Goal: Task Accomplishment & Management: Manage account settings

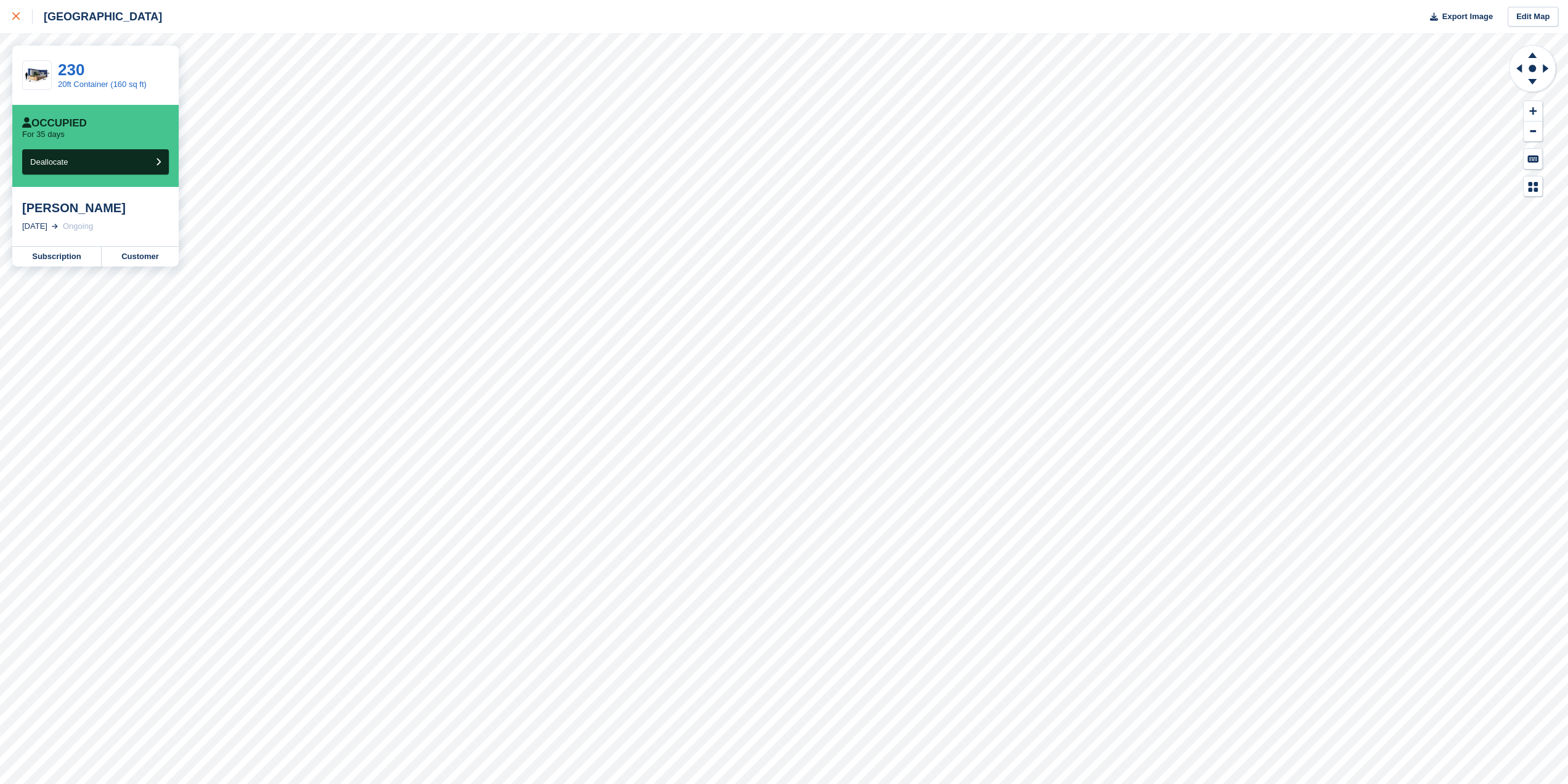
click at [20, 17] on icon at bounding box center [17, 17] width 8 height 8
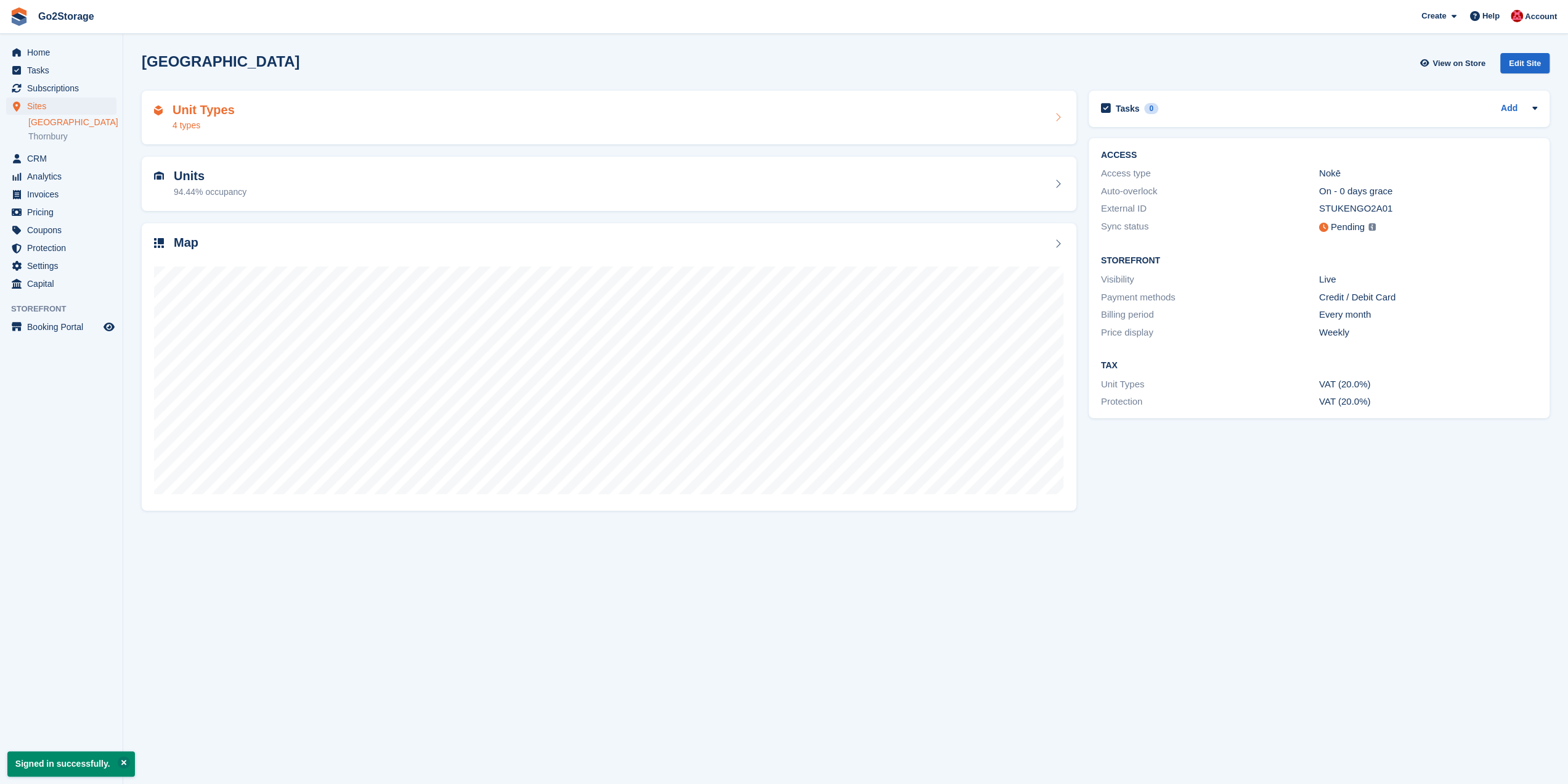
click at [454, 99] on div "Unit Types 4 types" at bounding box center [609, 117] width 935 height 54
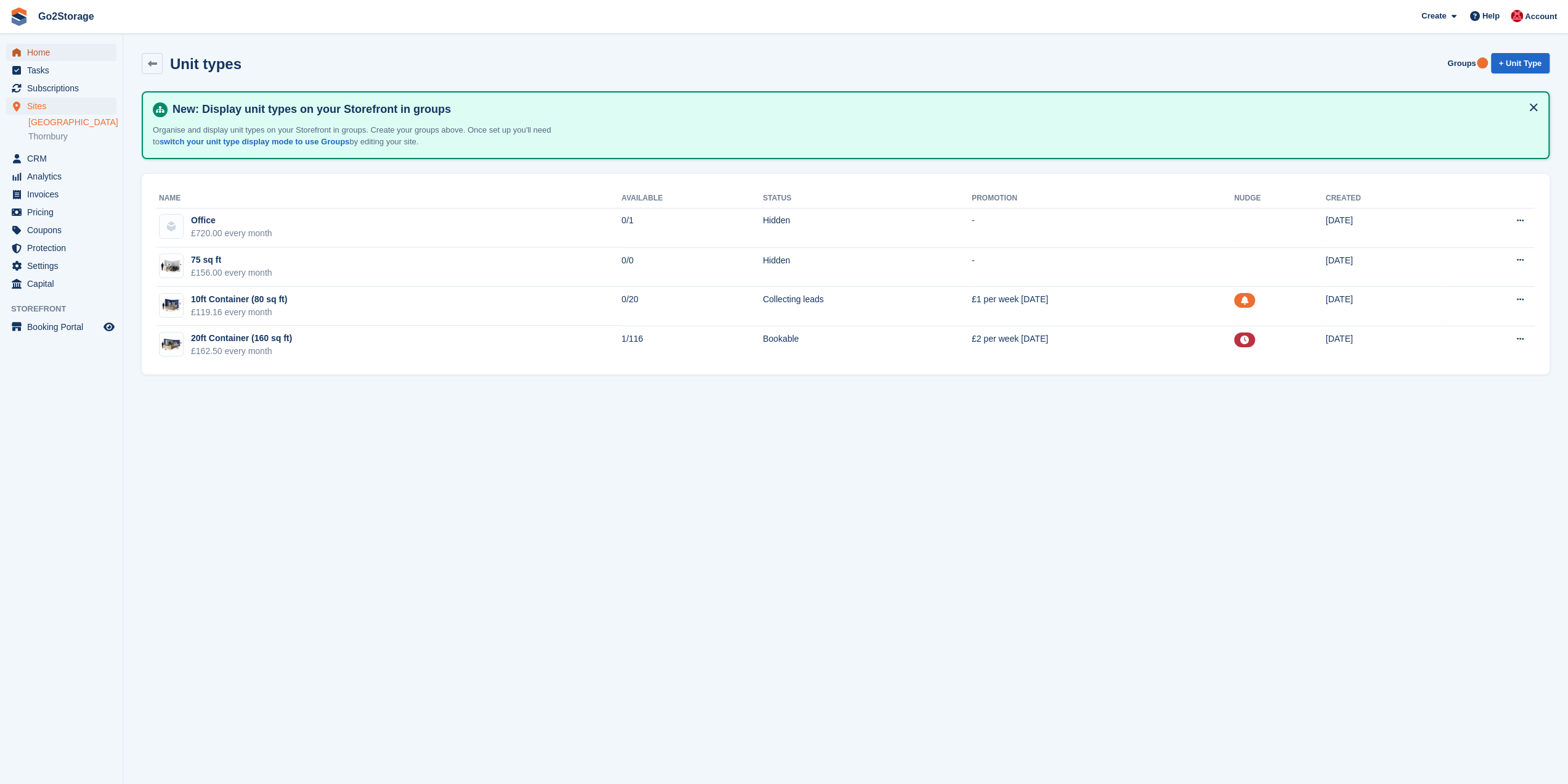
click at [67, 54] on span "Home" at bounding box center [65, 53] width 74 height 18
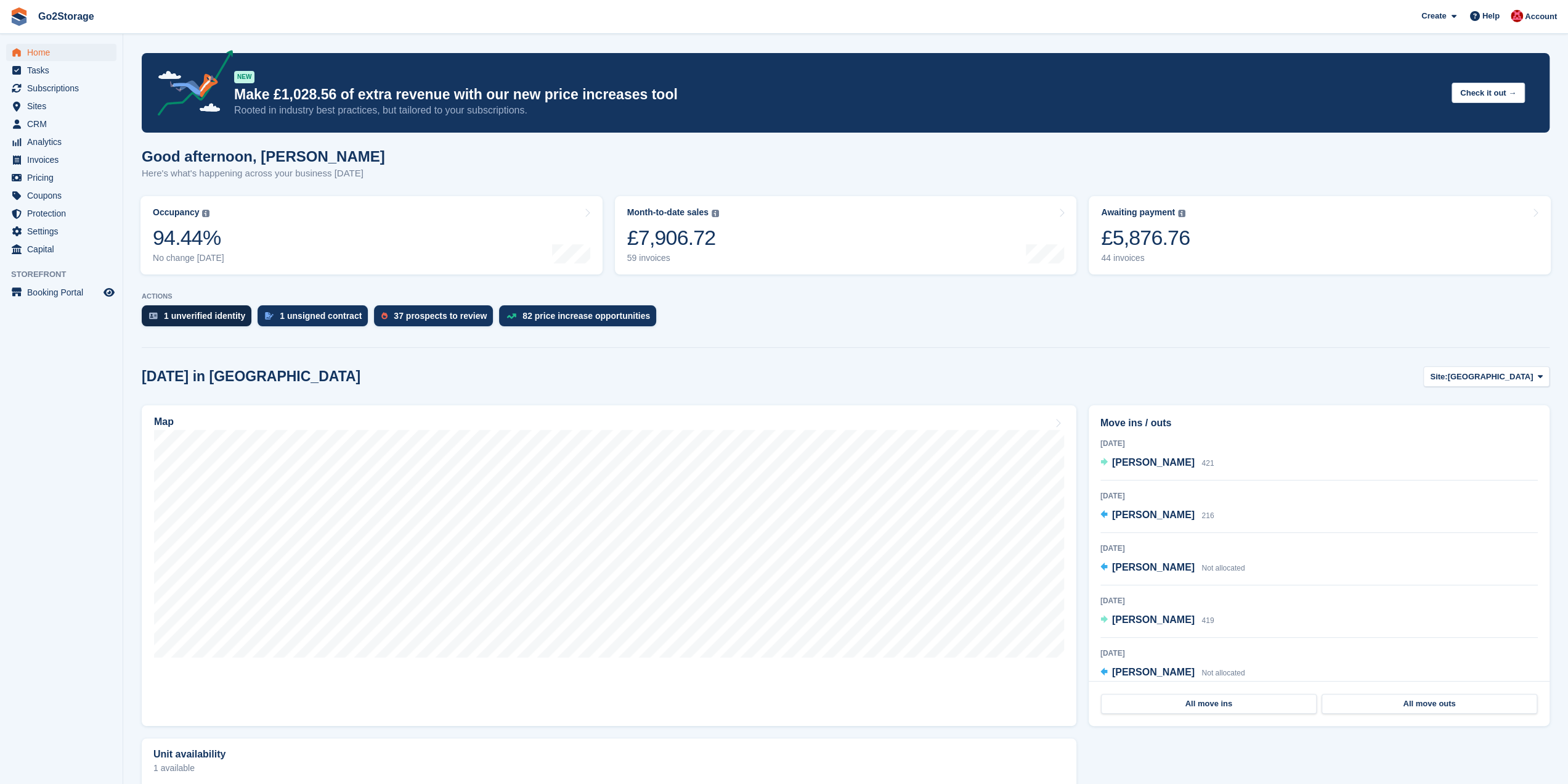
click at [218, 324] on div "1 unverified identity" at bounding box center [197, 315] width 110 height 21
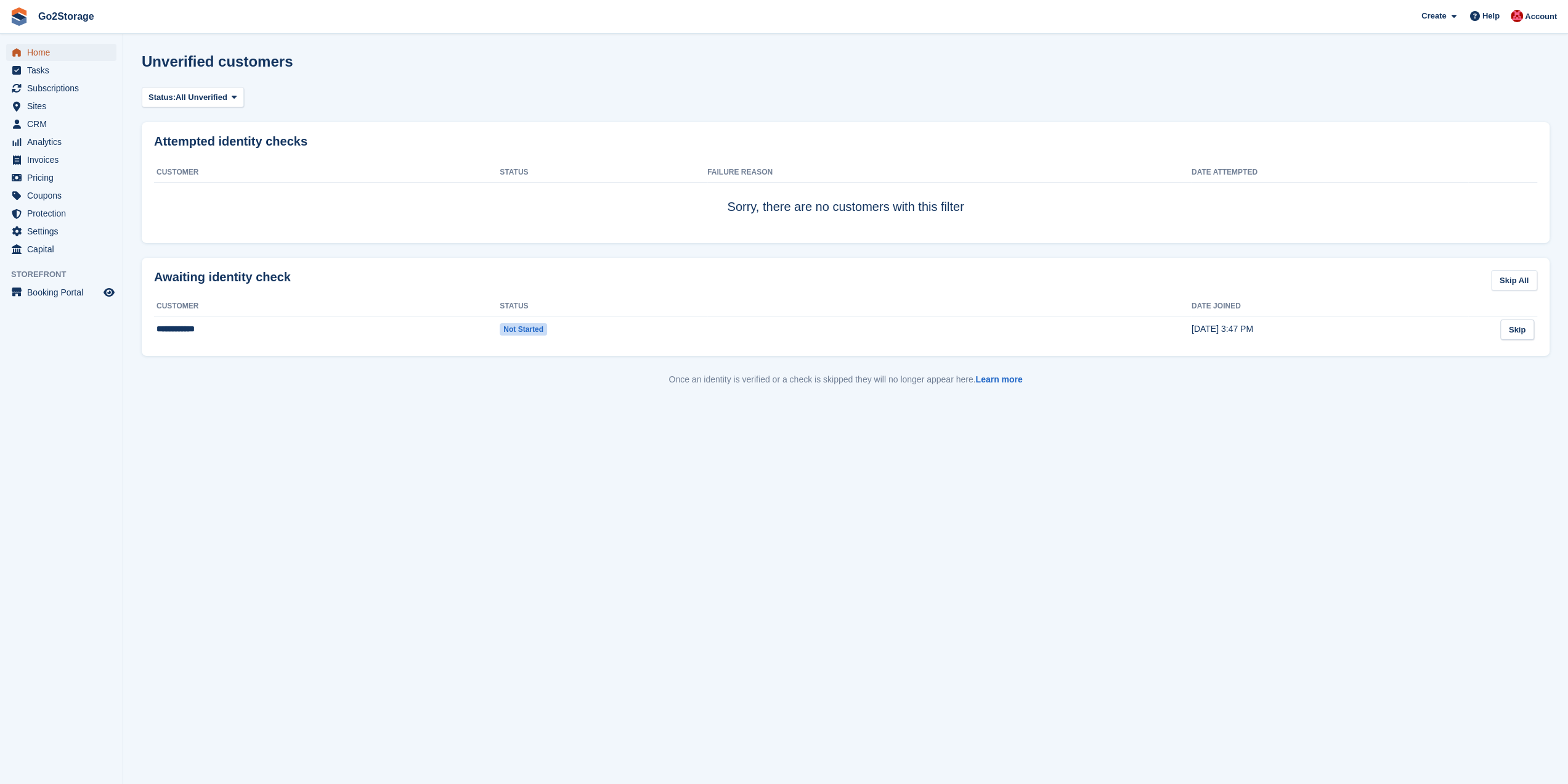
click at [61, 47] on span "Home" at bounding box center [65, 53] width 74 height 18
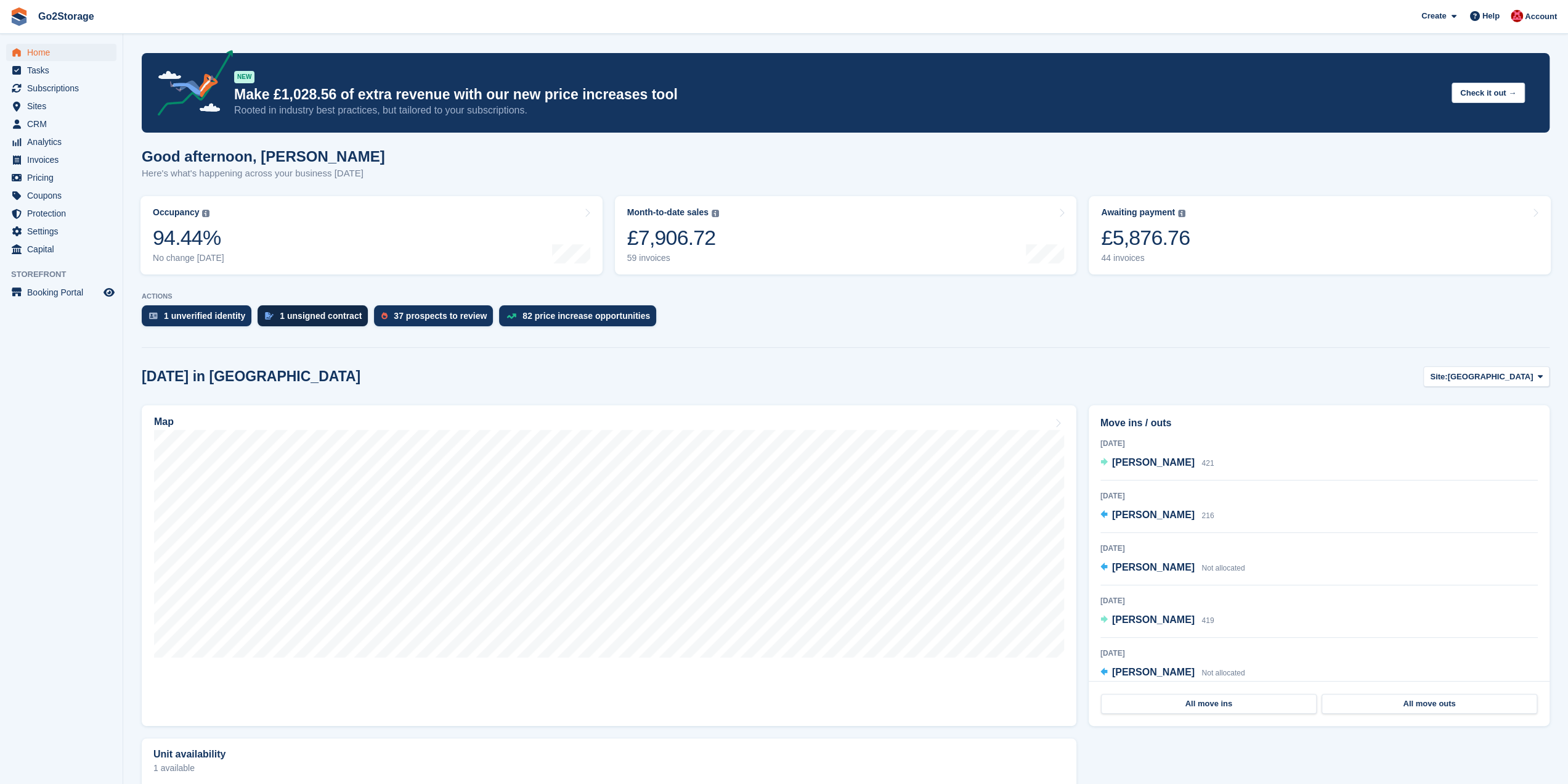
click at [316, 314] on div "1 unsigned contract" at bounding box center [321, 315] width 82 height 10
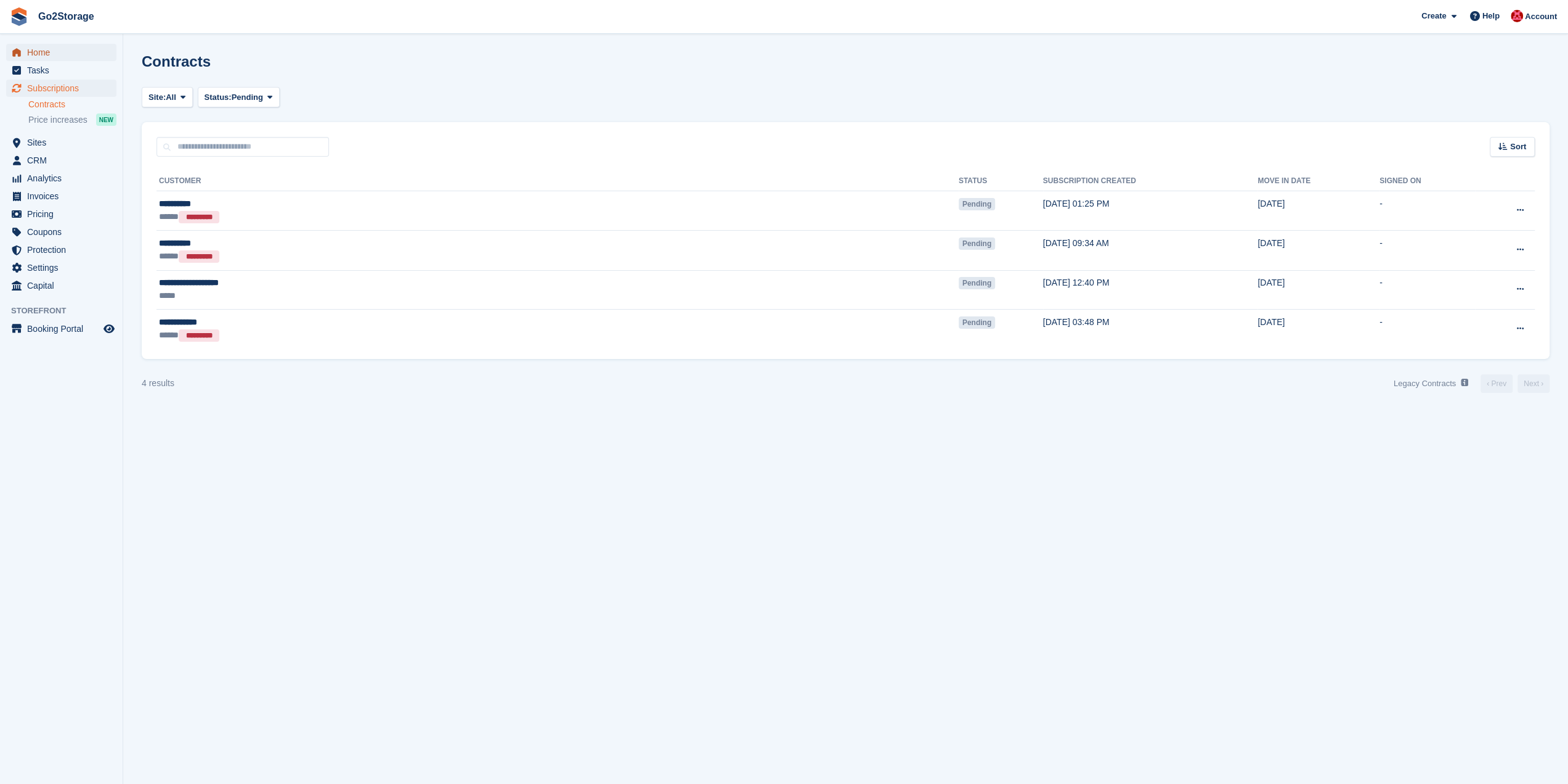
click at [54, 55] on span "Home" at bounding box center [65, 53] width 74 height 18
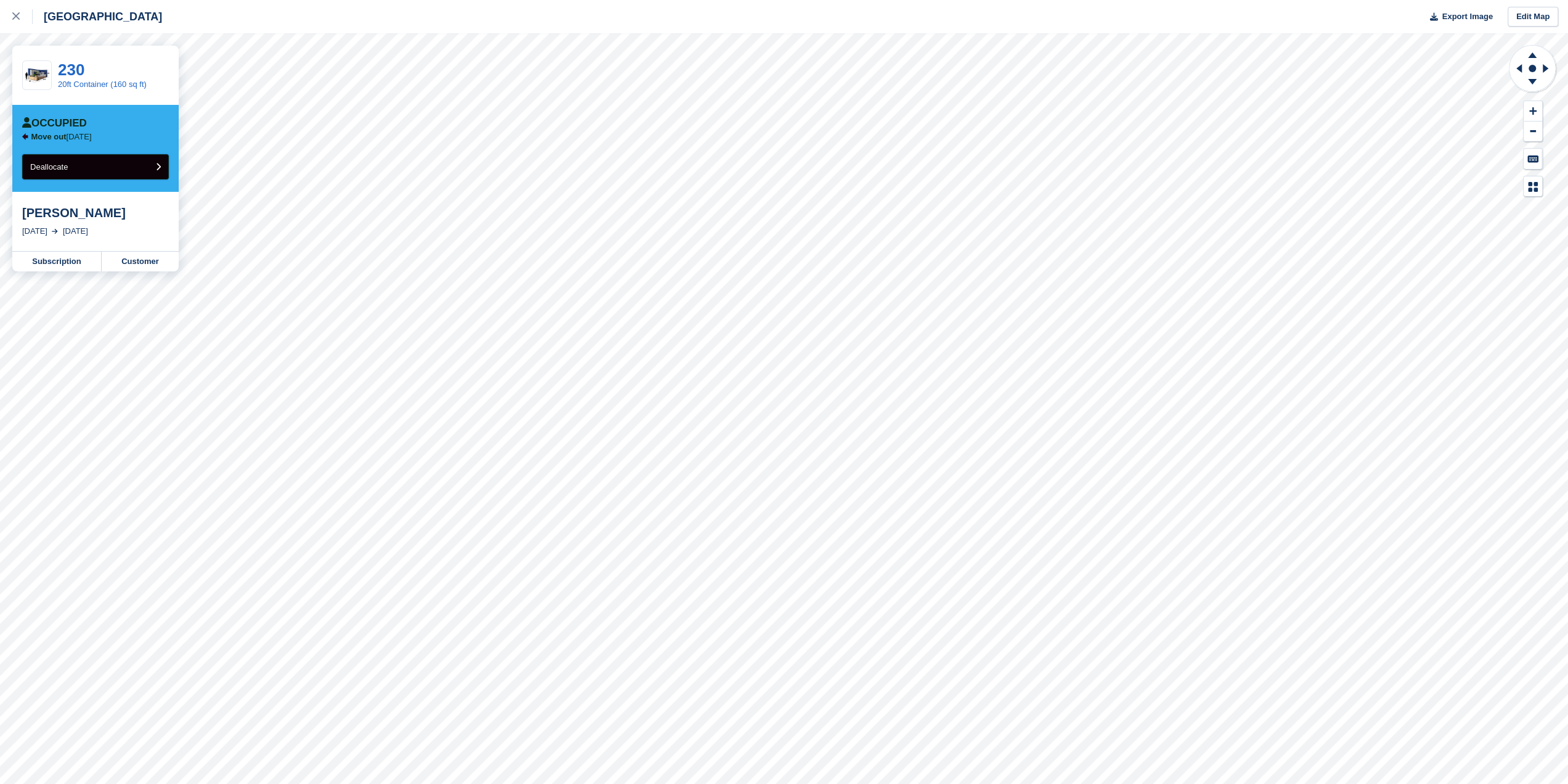
click at [59, 170] on span "Deallocate" at bounding box center [49, 166] width 37 height 9
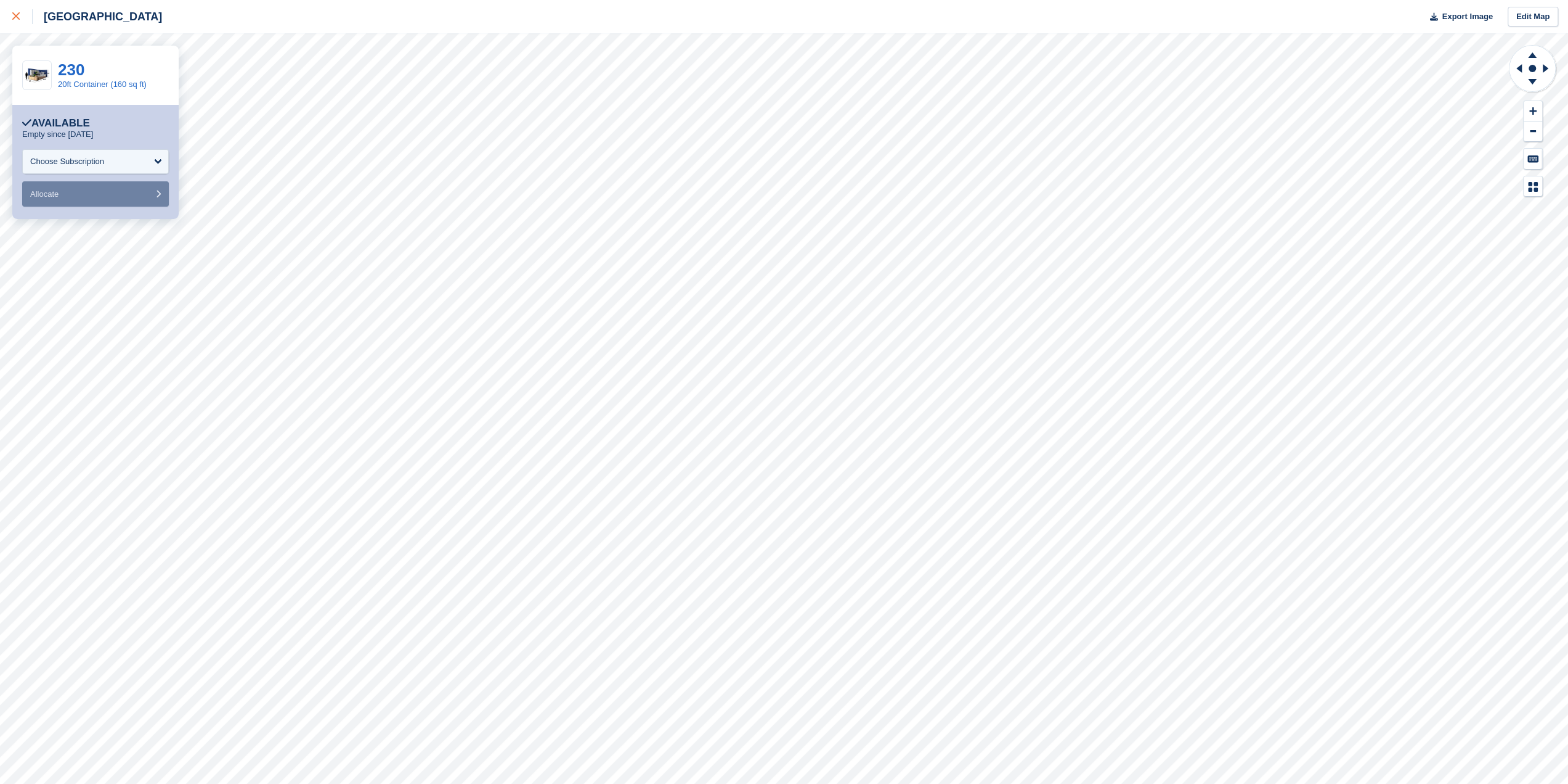
click at [20, 23] on div at bounding box center [22, 16] width 21 height 15
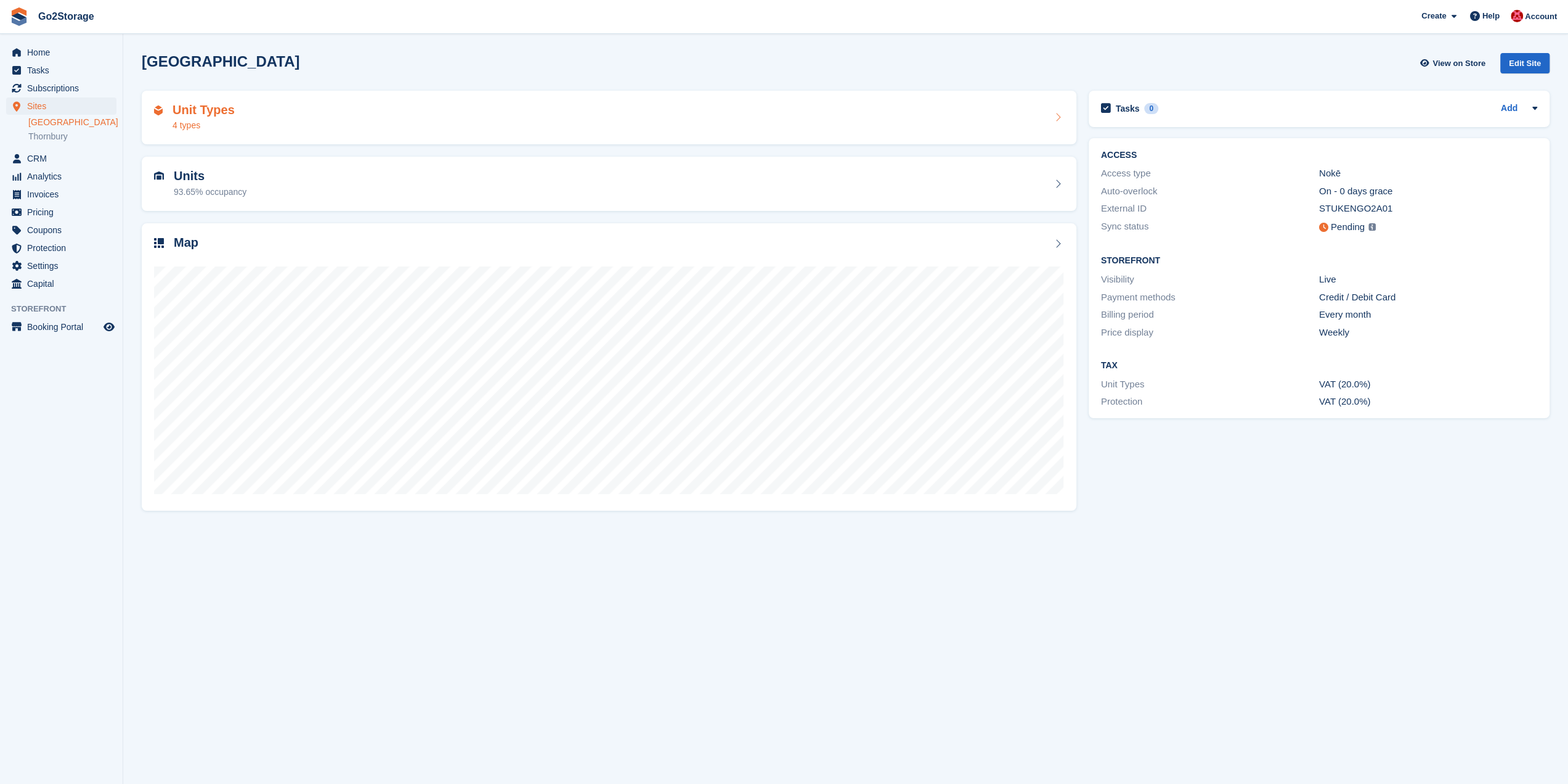
click at [405, 121] on div "Unit Types 4 types" at bounding box center [608, 117] width 910 height 29
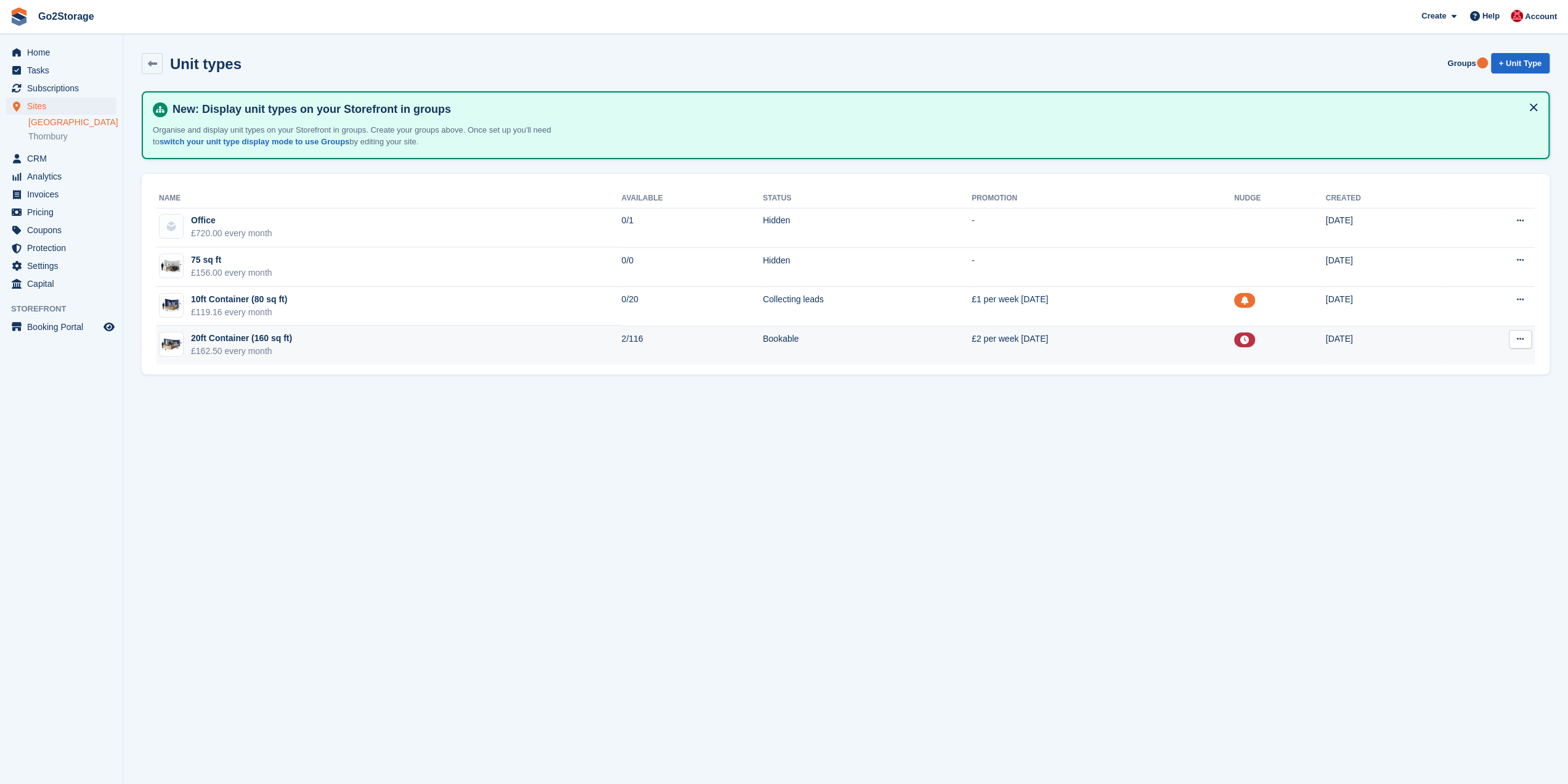
click at [1526, 342] on button at bounding box center [1520, 339] width 22 height 19
click at [1467, 359] on p "Edit unit type" at bounding box center [1473, 363] width 108 height 16
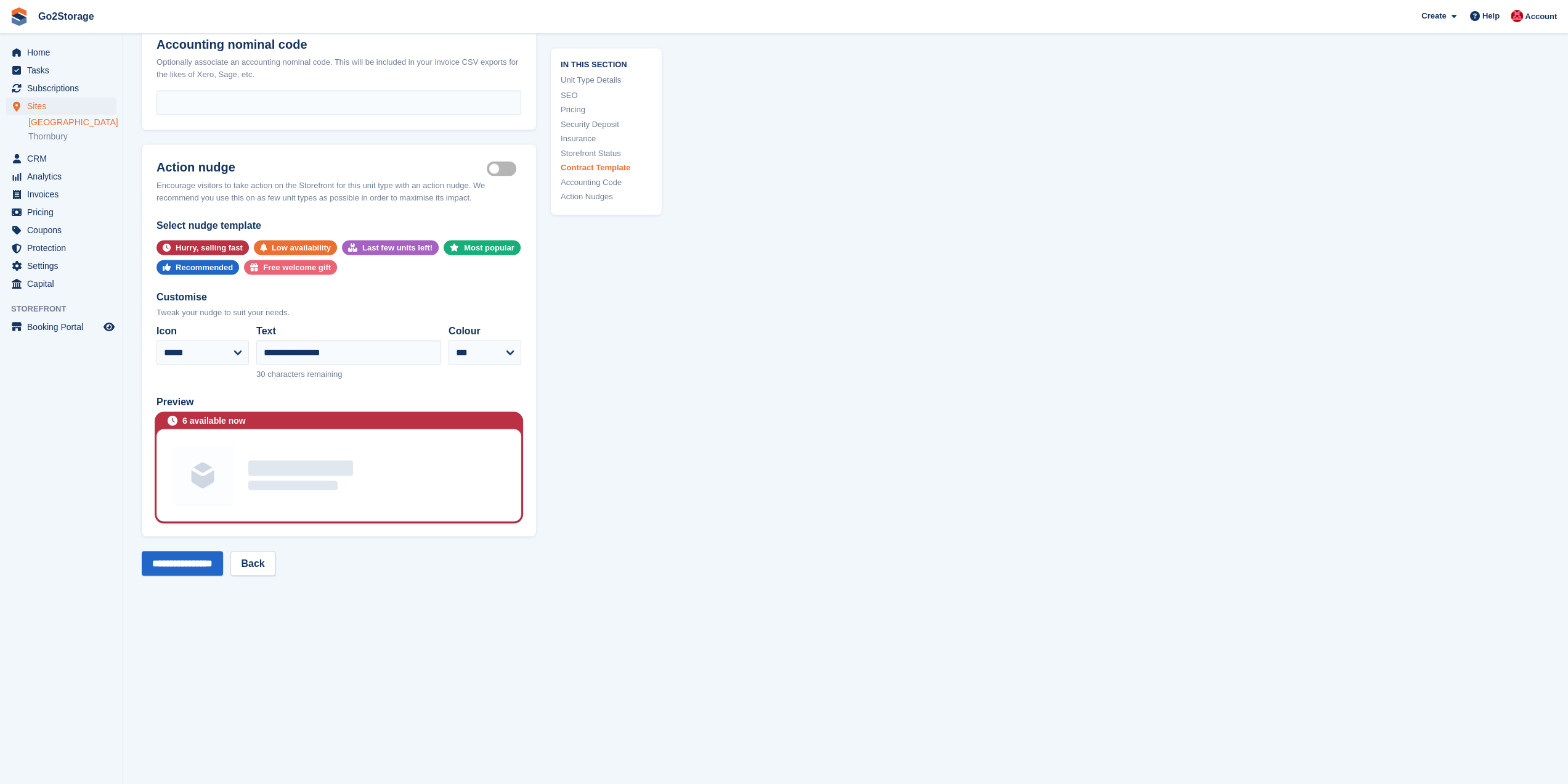
scroll to position [2097, 0]
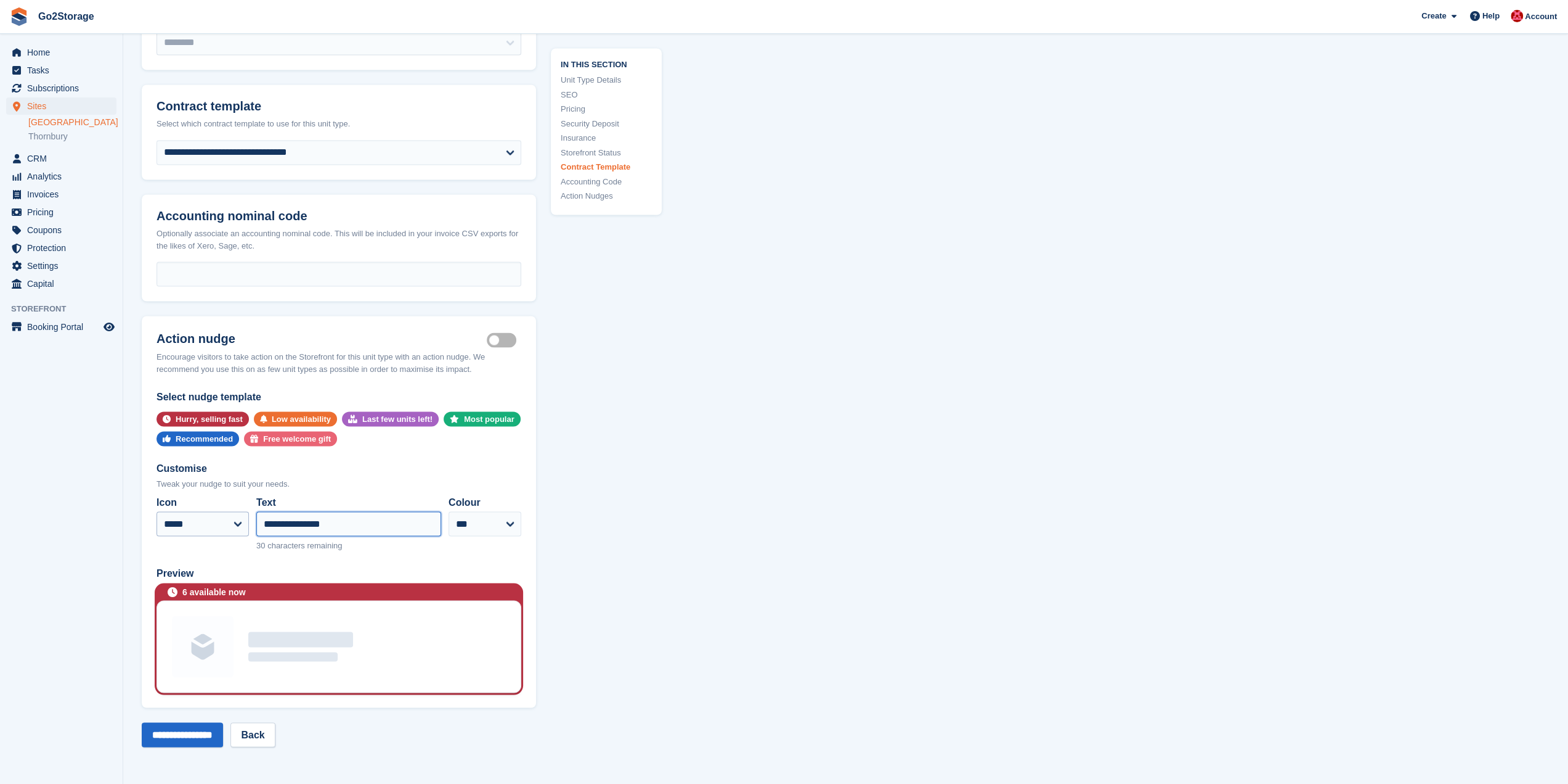
drag, startPoint x: 364, startPoint y: 497, endPoint x: 159, endPoint y: 494, distance: 205.0
click at [159, 494] on div "**********" at bounding box center [338, 523] width 365 height 67
type input "**********"
click at [199, 722] on input "**********" at bounding box center [182, 734] width 81 height 24
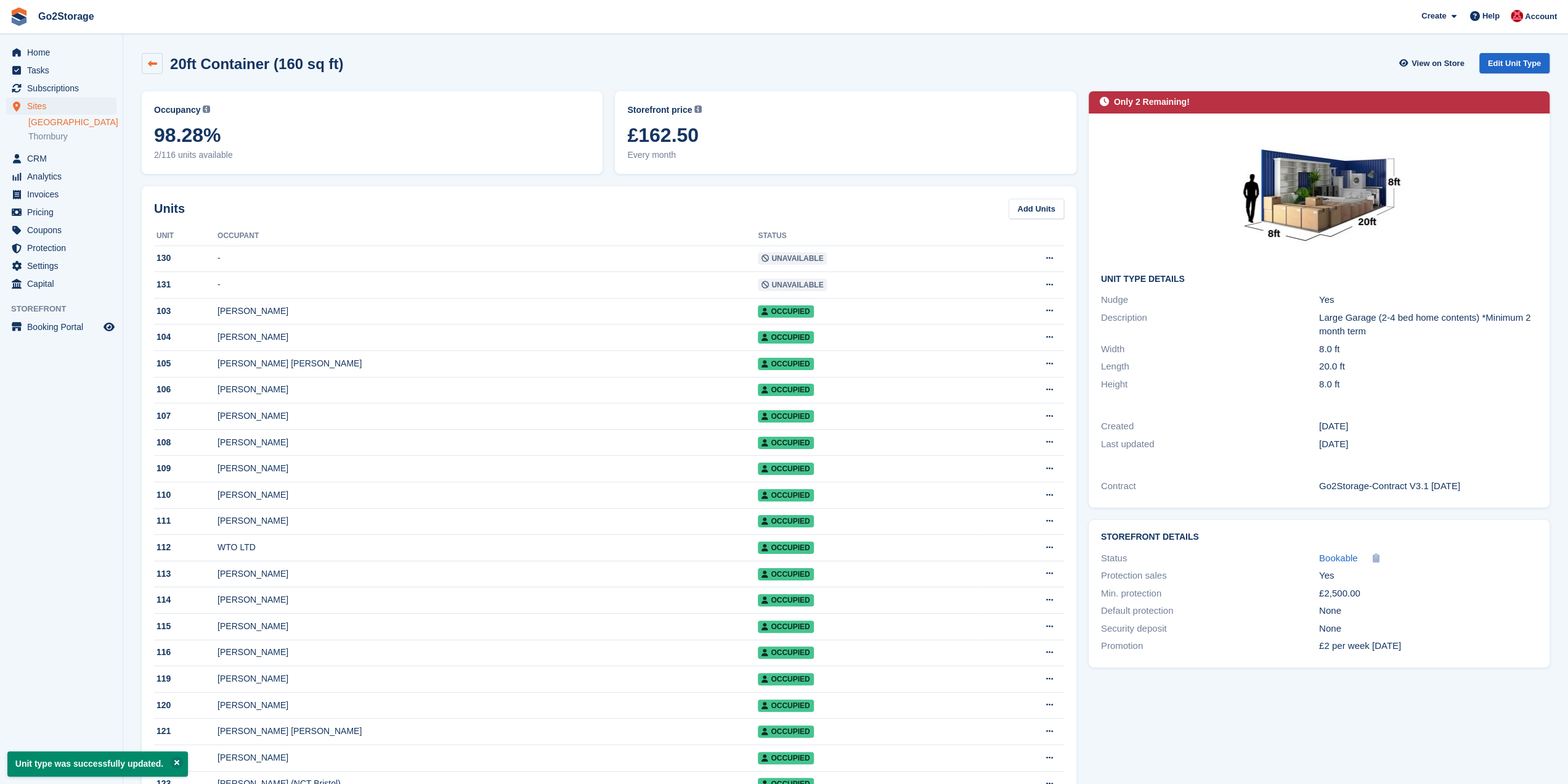
click at [156, 65] on icon at bounding box center [152, 63] width 9 height 9
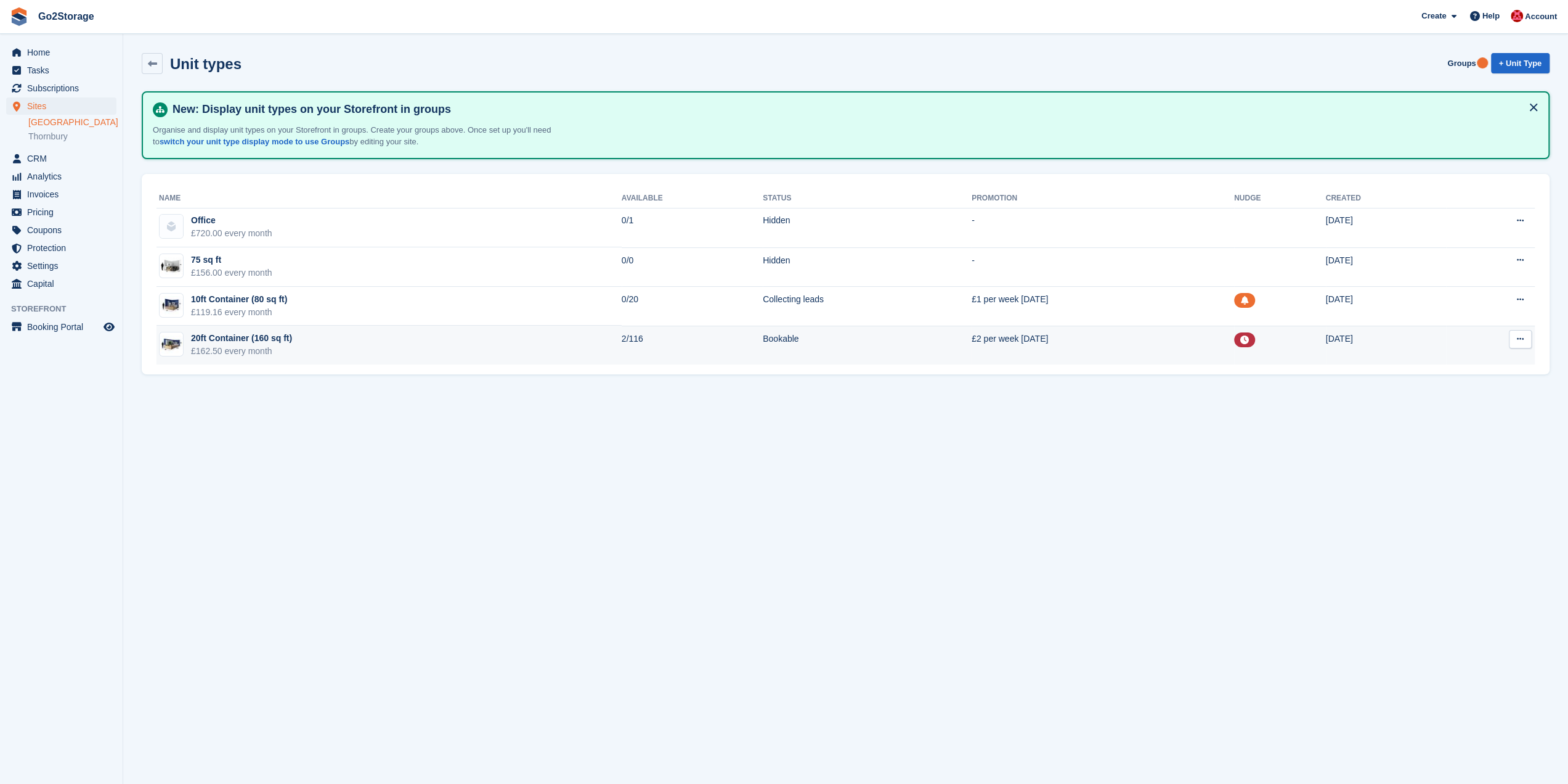
click at [1523, 344] on button at bounding box center [1520, 339] width 22 height 19
click at [1462, 360] on p "Edit unit type" at bounding box center [1473, 363] width 108 height 16
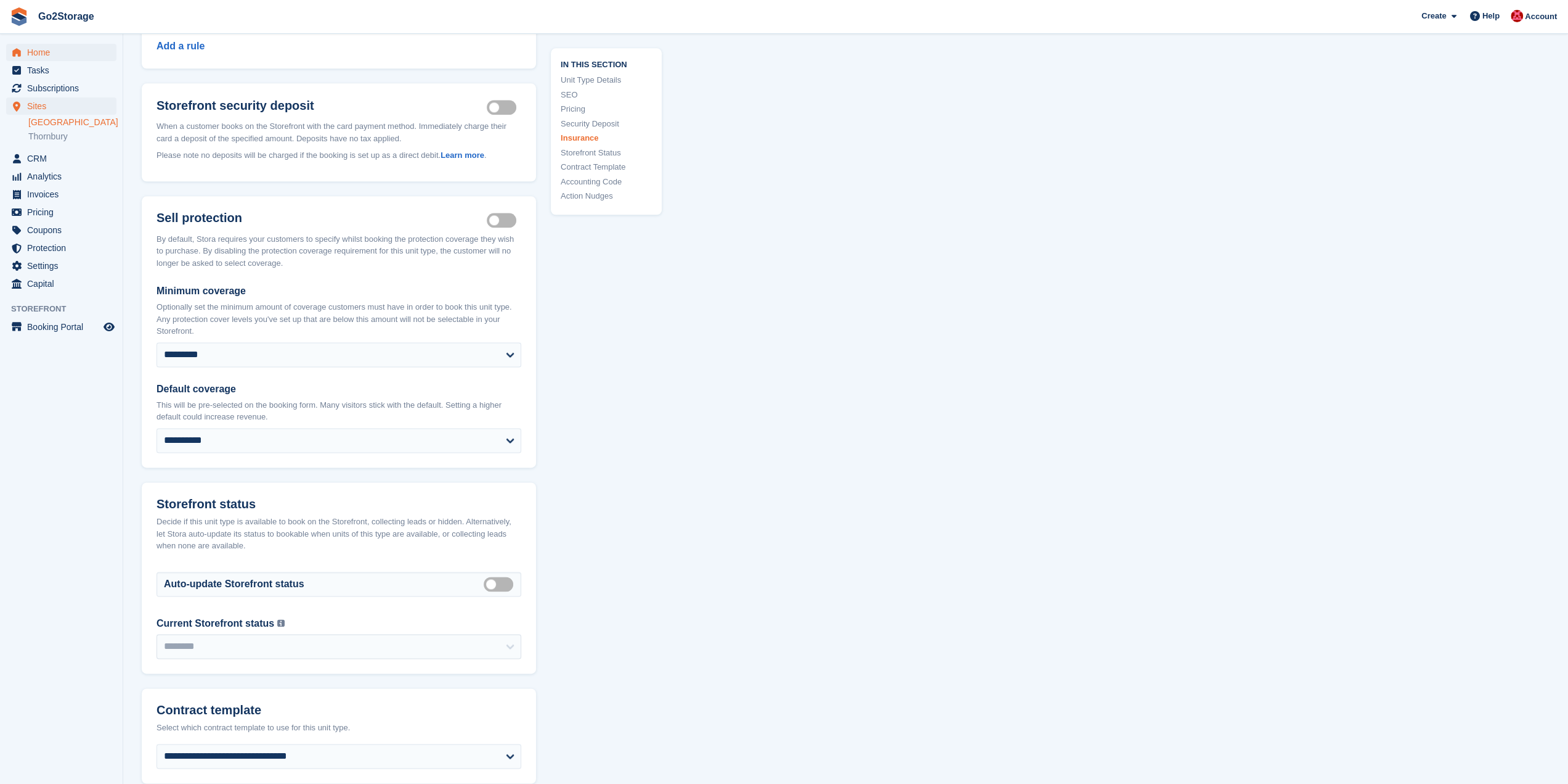
scroll to position [1480, 0]
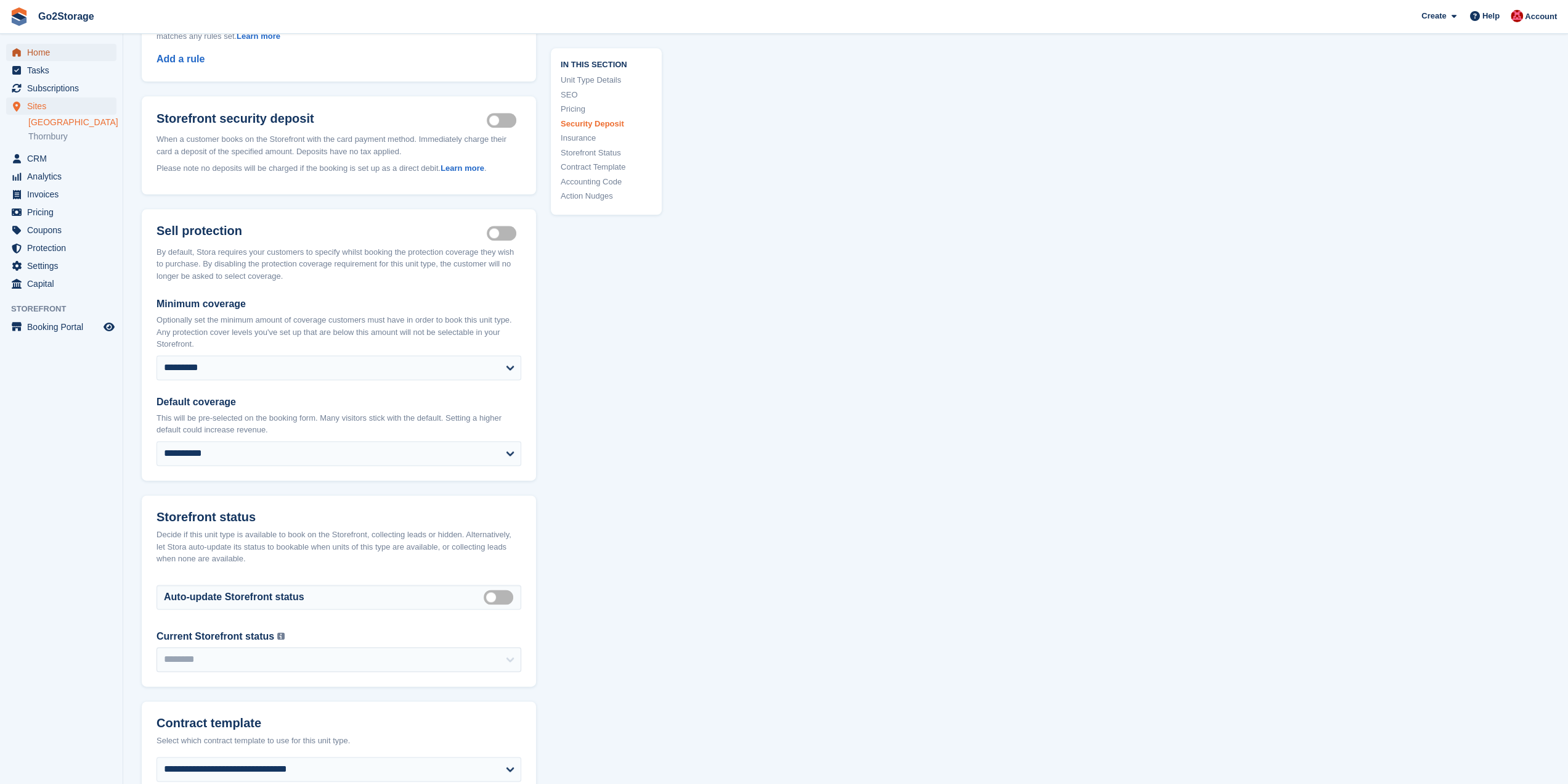
click at [43, 56] on span "Home" at bounding box center [65, 53] width 74 height 18
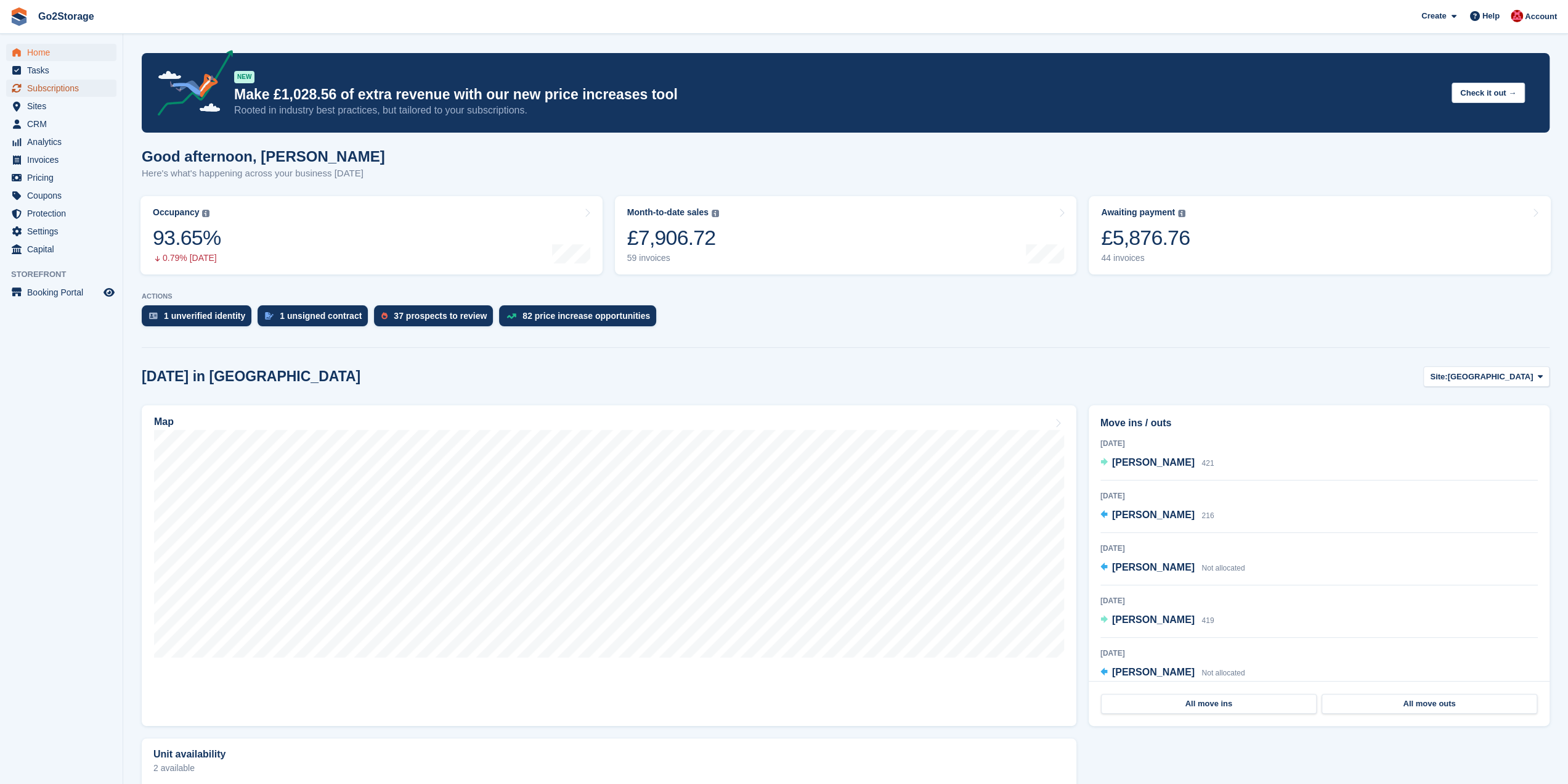
click at [41, 87] on span "Subscriptions" at bounding box center [65, 88] width 74 height 18
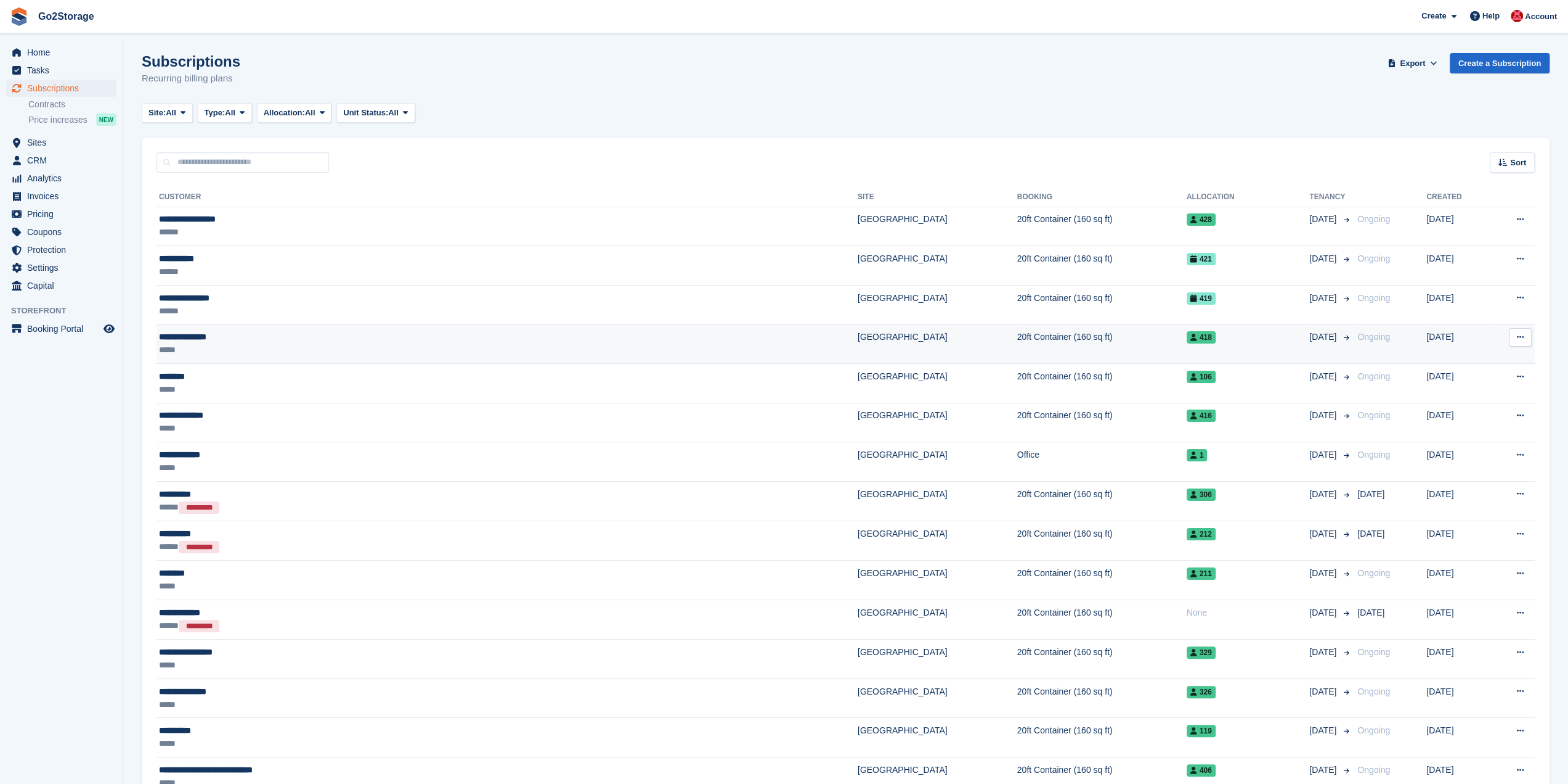
click at [281, 338] on div "**********" at bounding box center [355, 337] width 392 height 13
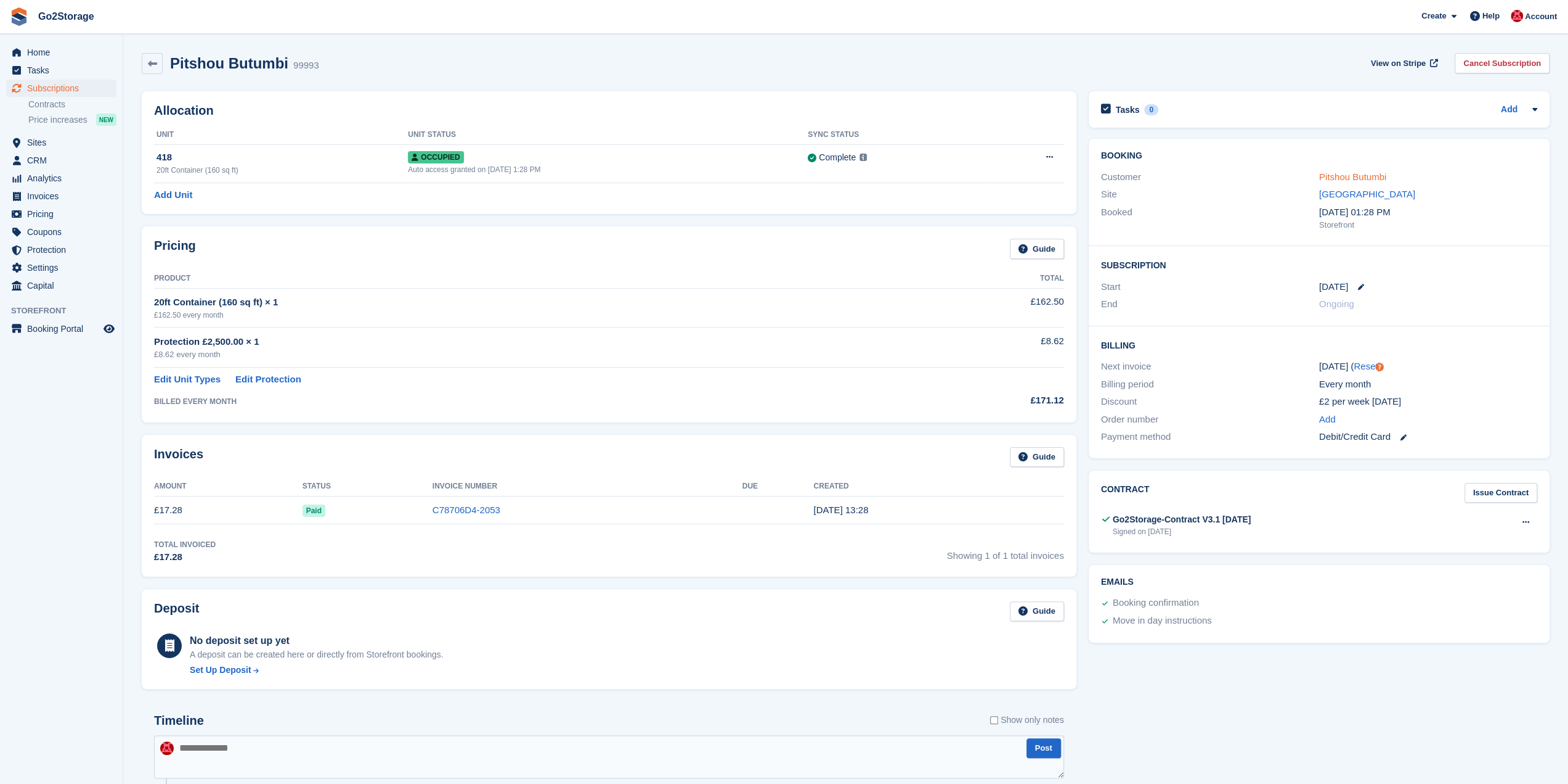
click at [1379, 179] on link "Pitshou Butumbi" at bounding box center [1353, 176] width 67 height 11
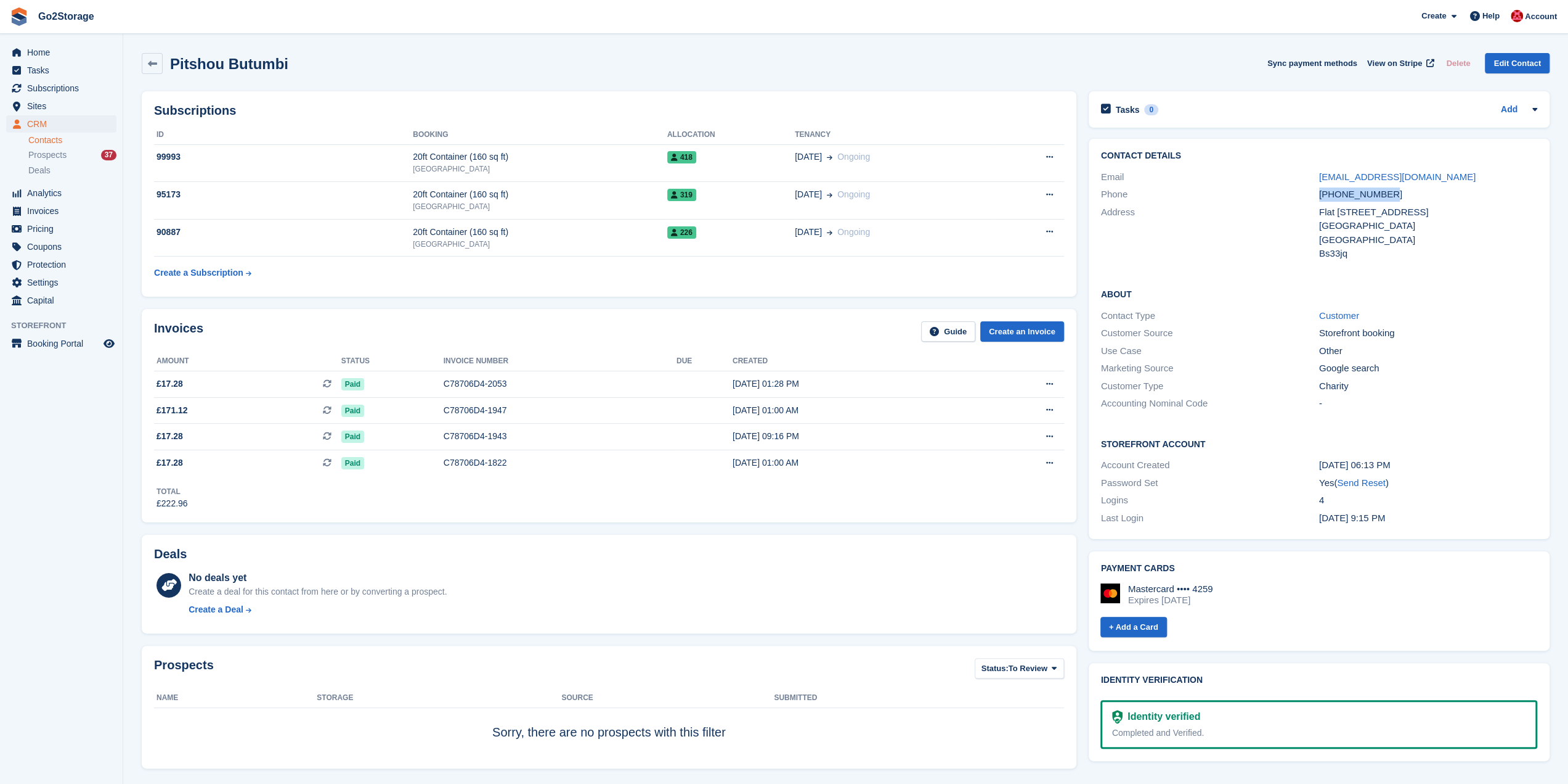
drag, startPoint x: 1393, startPoint y: 191, endPoint x: 1308, endPoint y: 191, distance: 85.0
click at [1308, 191] on div "Phone [PHONE_NUMBER]" at bounding box center [1320, 195] width 436 height 18
copy div "[PHONE_NUMBER]"
click at [71, 66] on span "Tasks" at bounding box center [65, 70] width 74 height 18
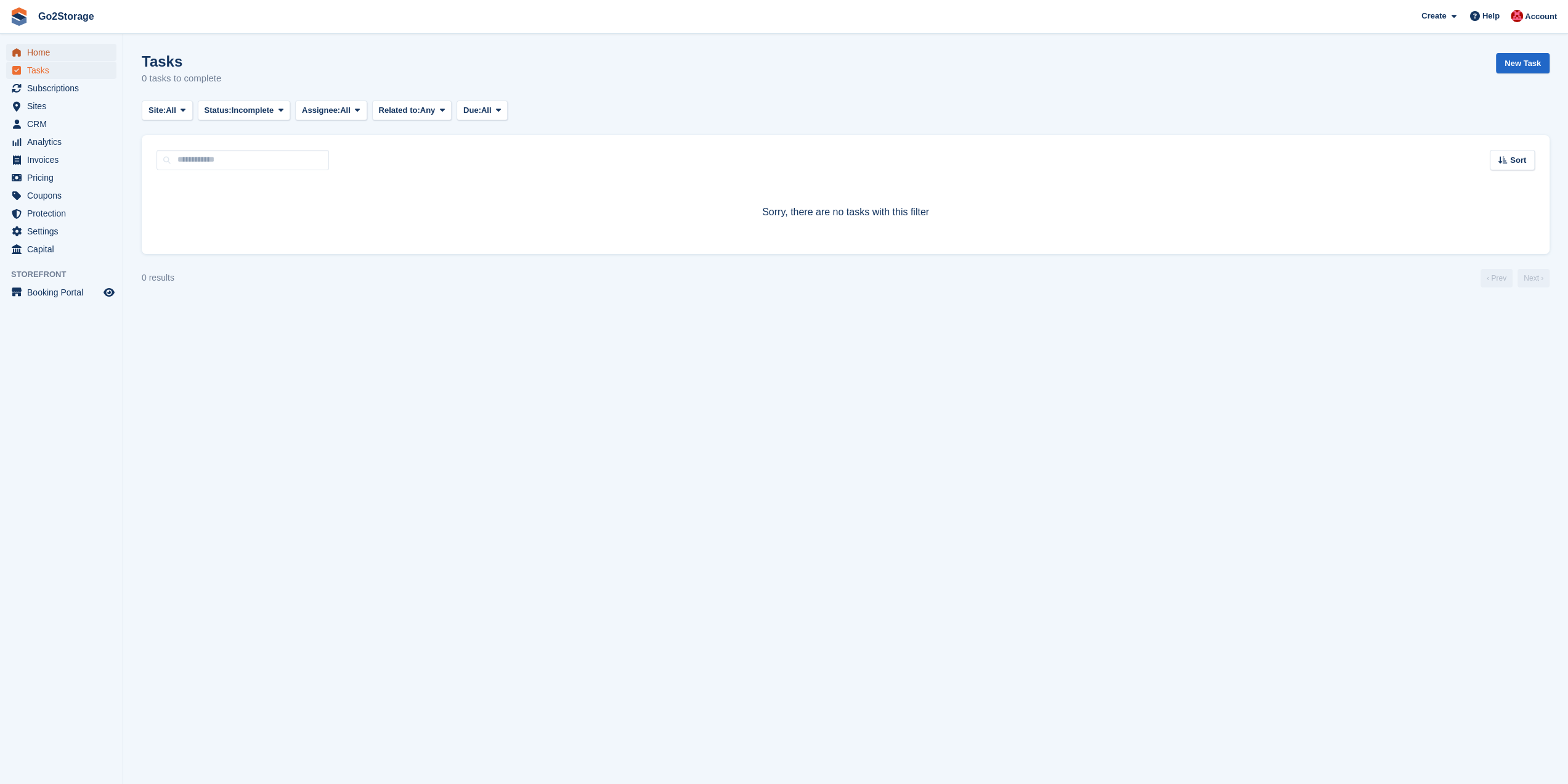
click at [67, 57] on span "Home" at bounding box center [65, 53] width 74 height 18
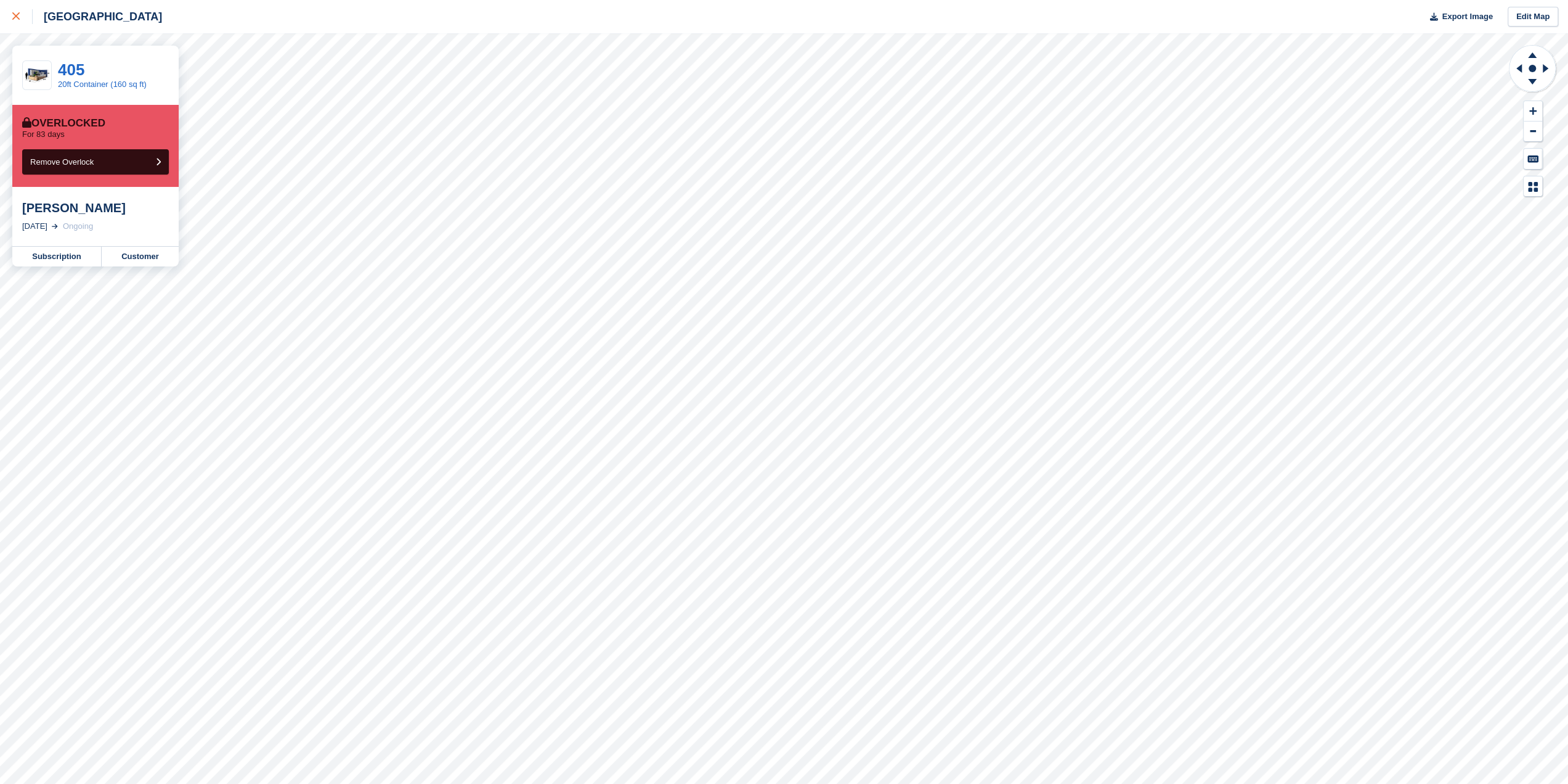
click at [18, 21] on div at bounding box center [22, 16] width 21 height 15
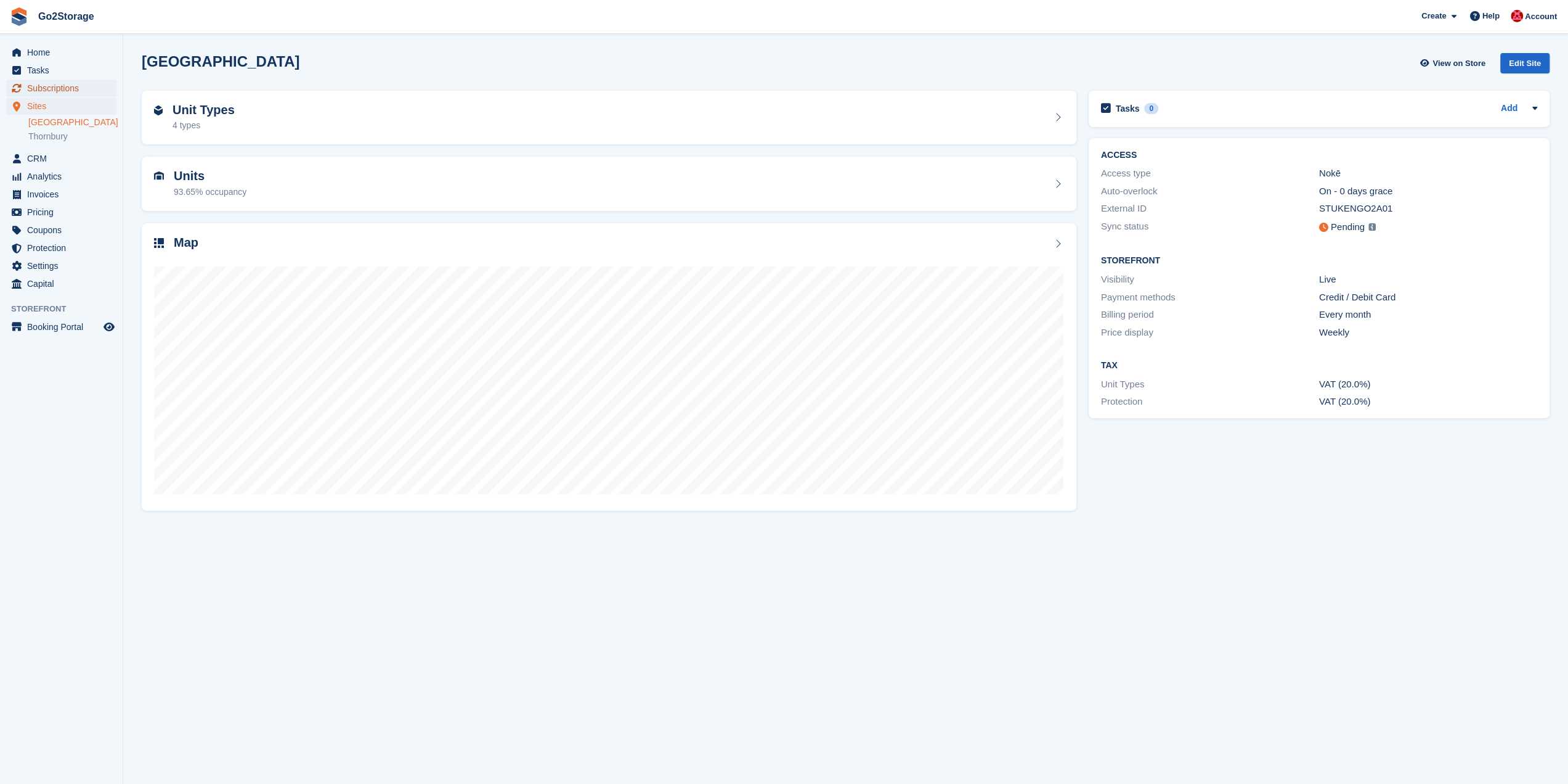
click at [69, 87] on span "Subscriptions" at bounding box center [65, 88] width 74 height 18
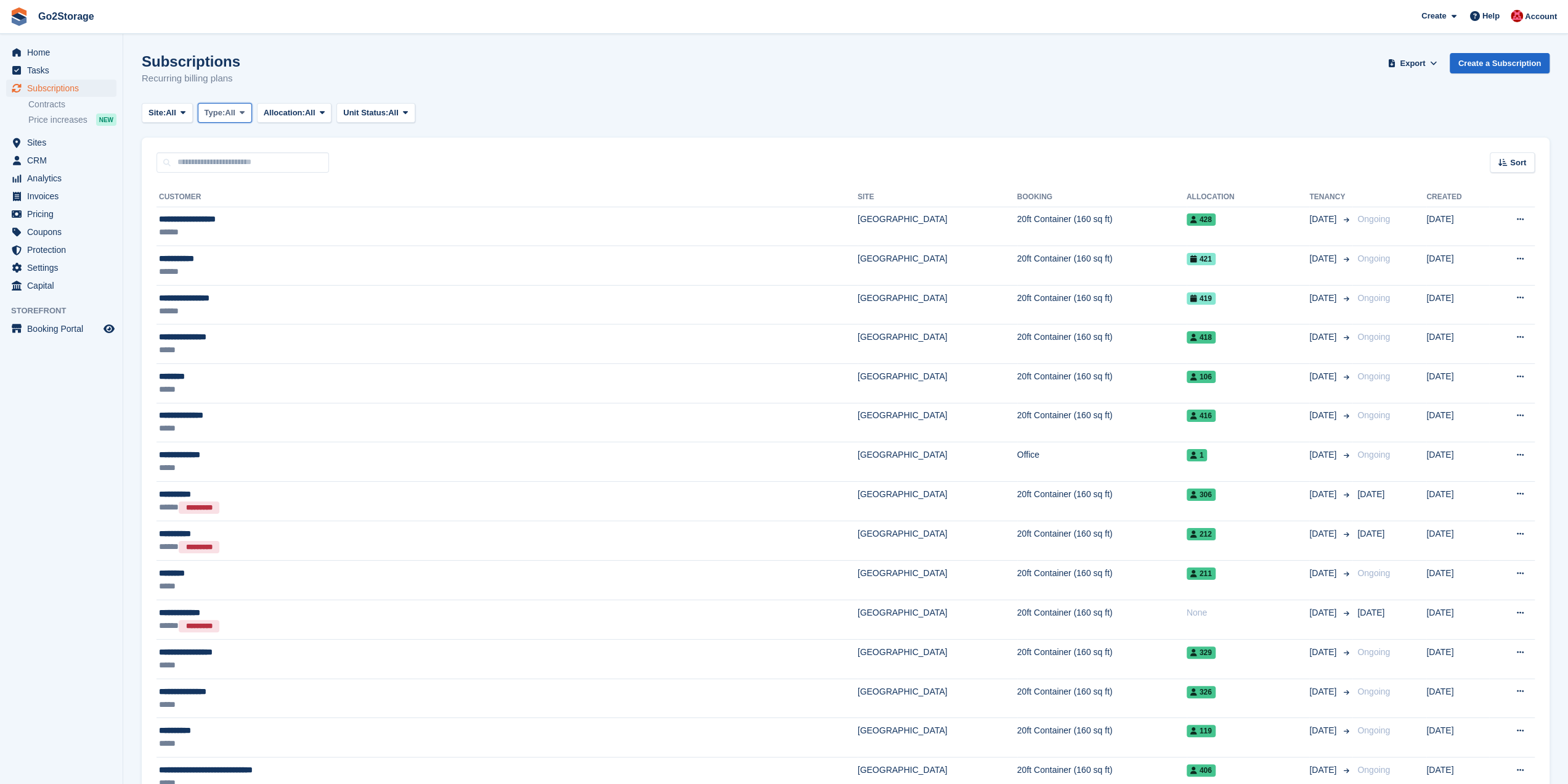
click at [242, 112] on span at bounding box center [243, 113] width 10 height 10
click at [219, 112] on span "Type:" at bounding box center [214, 113] width 21 height 13
click at [236, 204] on link "Active" at bounding box center [257, 208] width 108 height 23
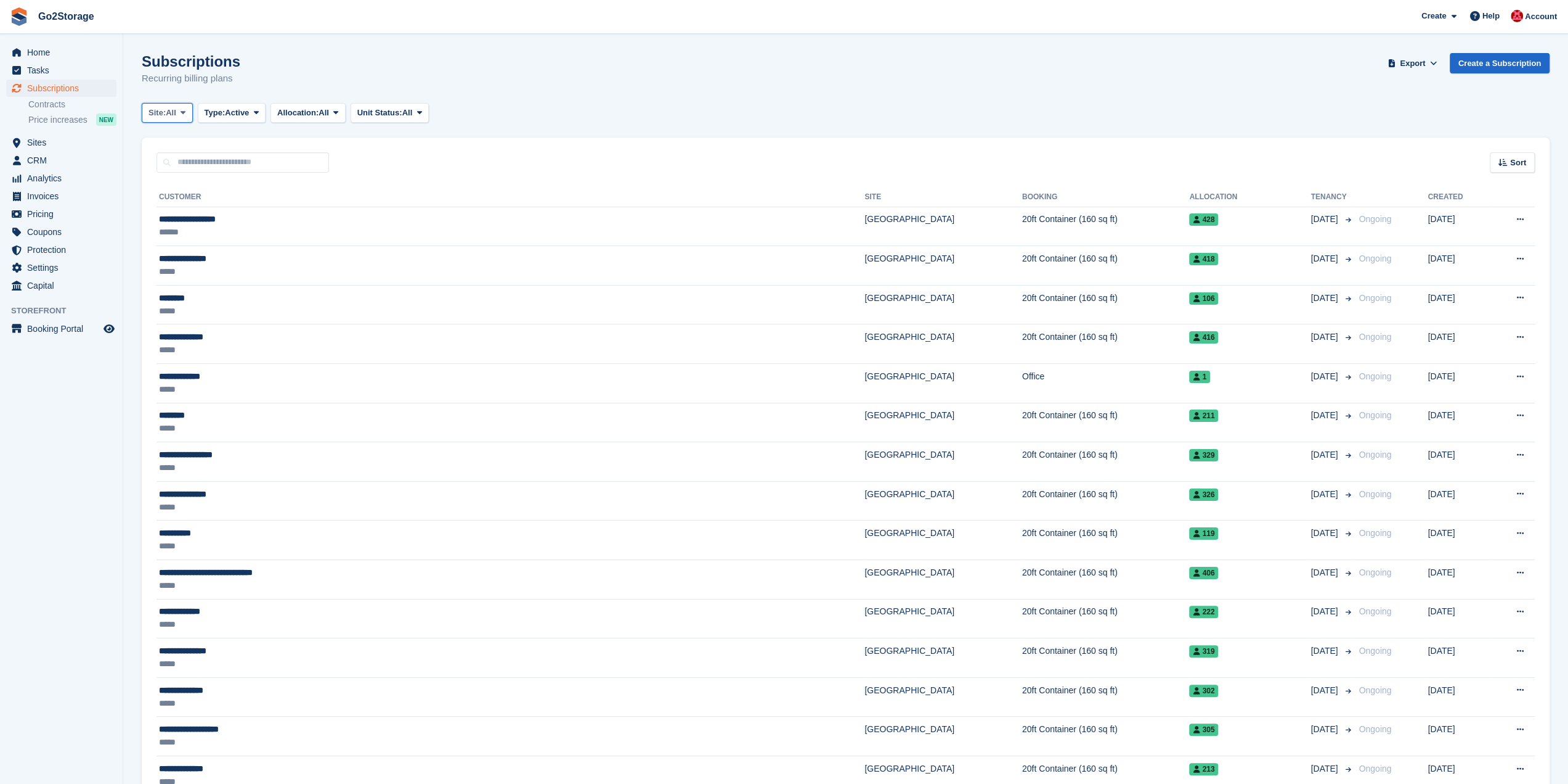
click at [171, 109] on span "All" at bounding box center [170, 113] width 11 height 13
click at [170, 164] on link "[GEOGRAPHIC_DATA]" at bounding box center [202, 163] width 111 height 23
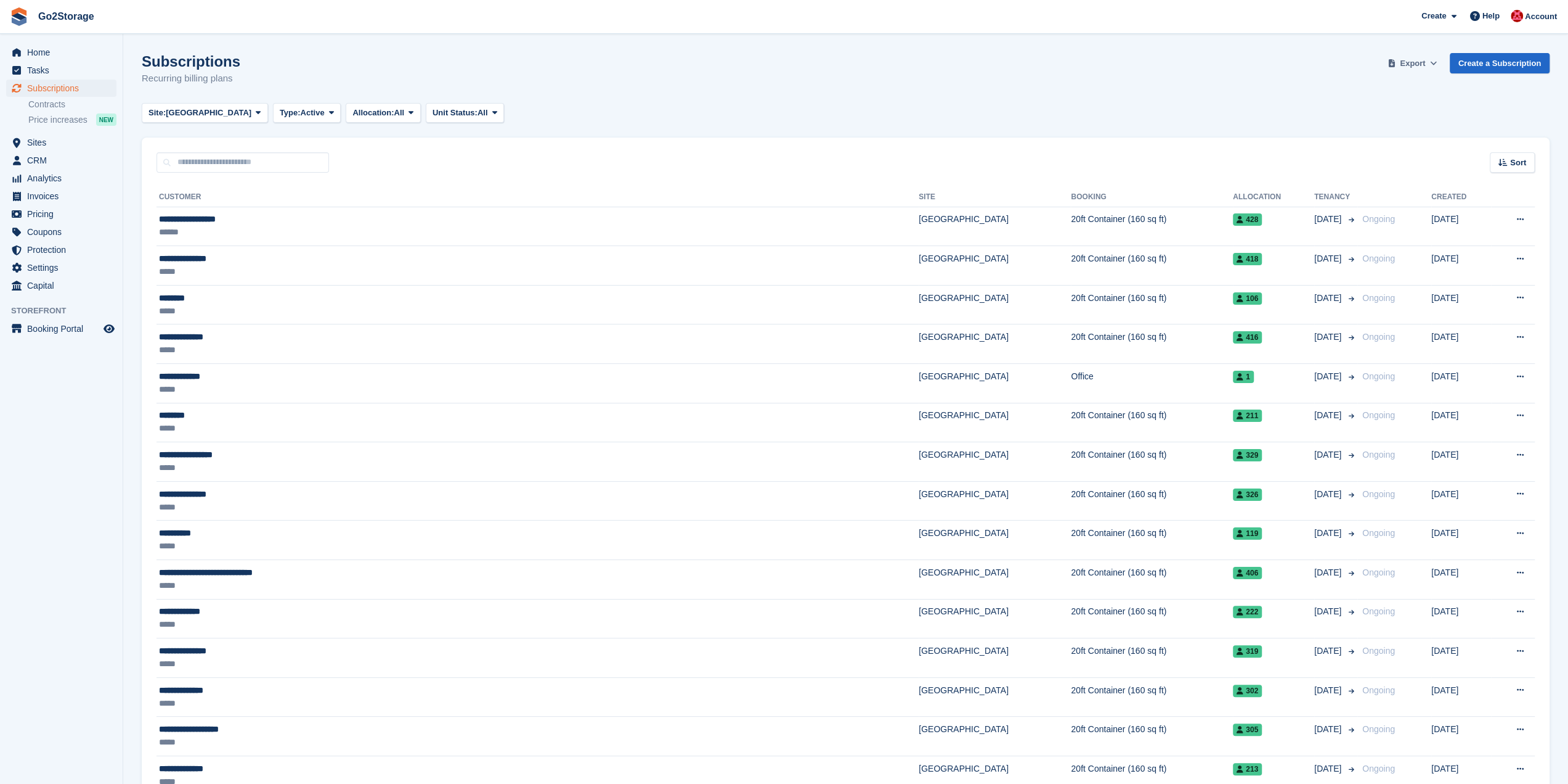
click at [1412, 61] on span "Export" at bounding box center [1412, 64] width 25 height 13
click at [1369, 151] on link "Start Export" at bounding box center [1365, 159] width 139 height 21
click at [36, 143] on span "Sites" at bounding box center [65, 143] width 74 height 18
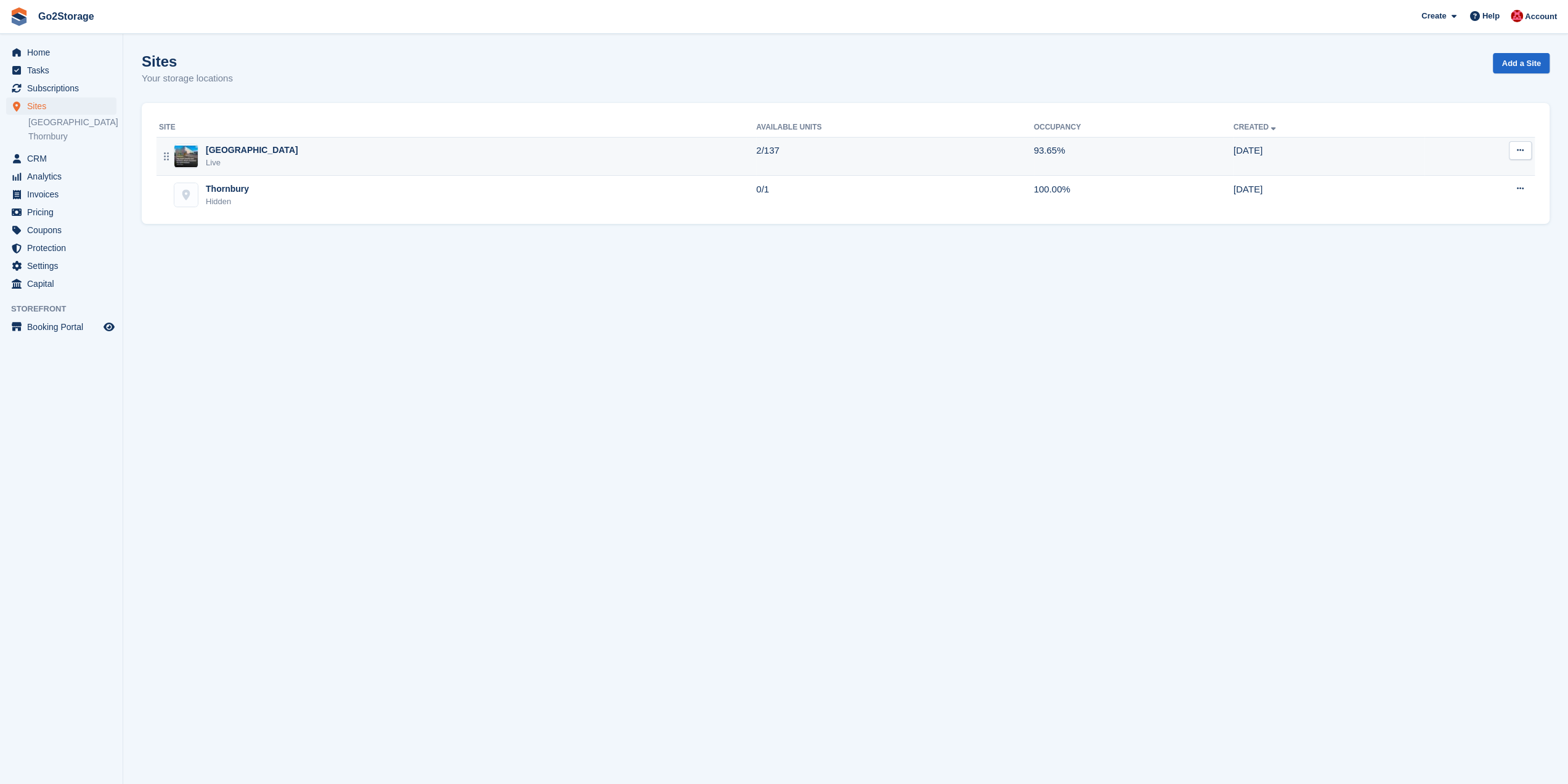
click at [258, 155] on div "Bristol Live" at bounding box center [458, 157] width 597 height 25
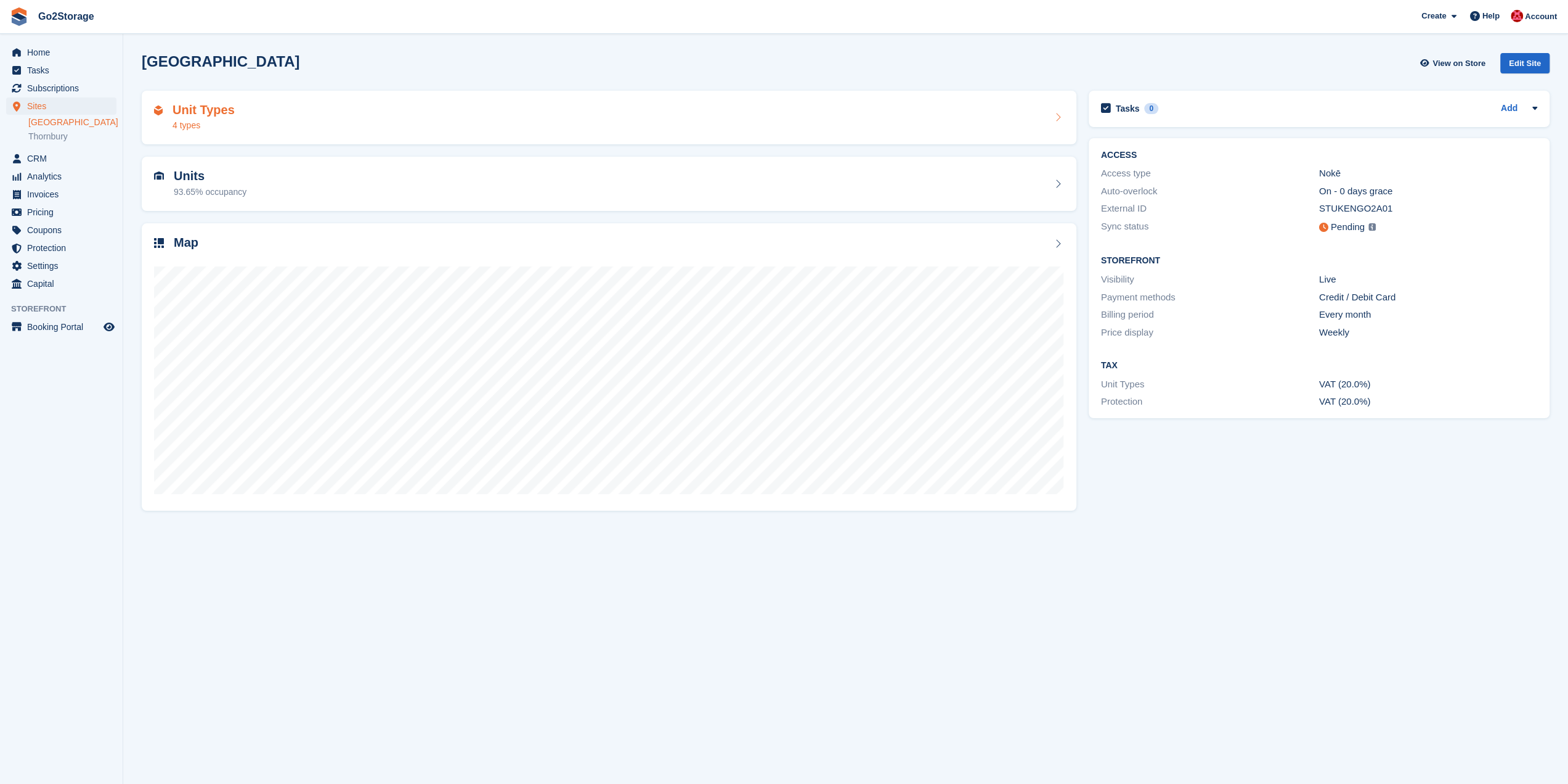
click at [336, 112] on div "Unit Types 4 types" at bounding box center [608, 117] width 910 height 29
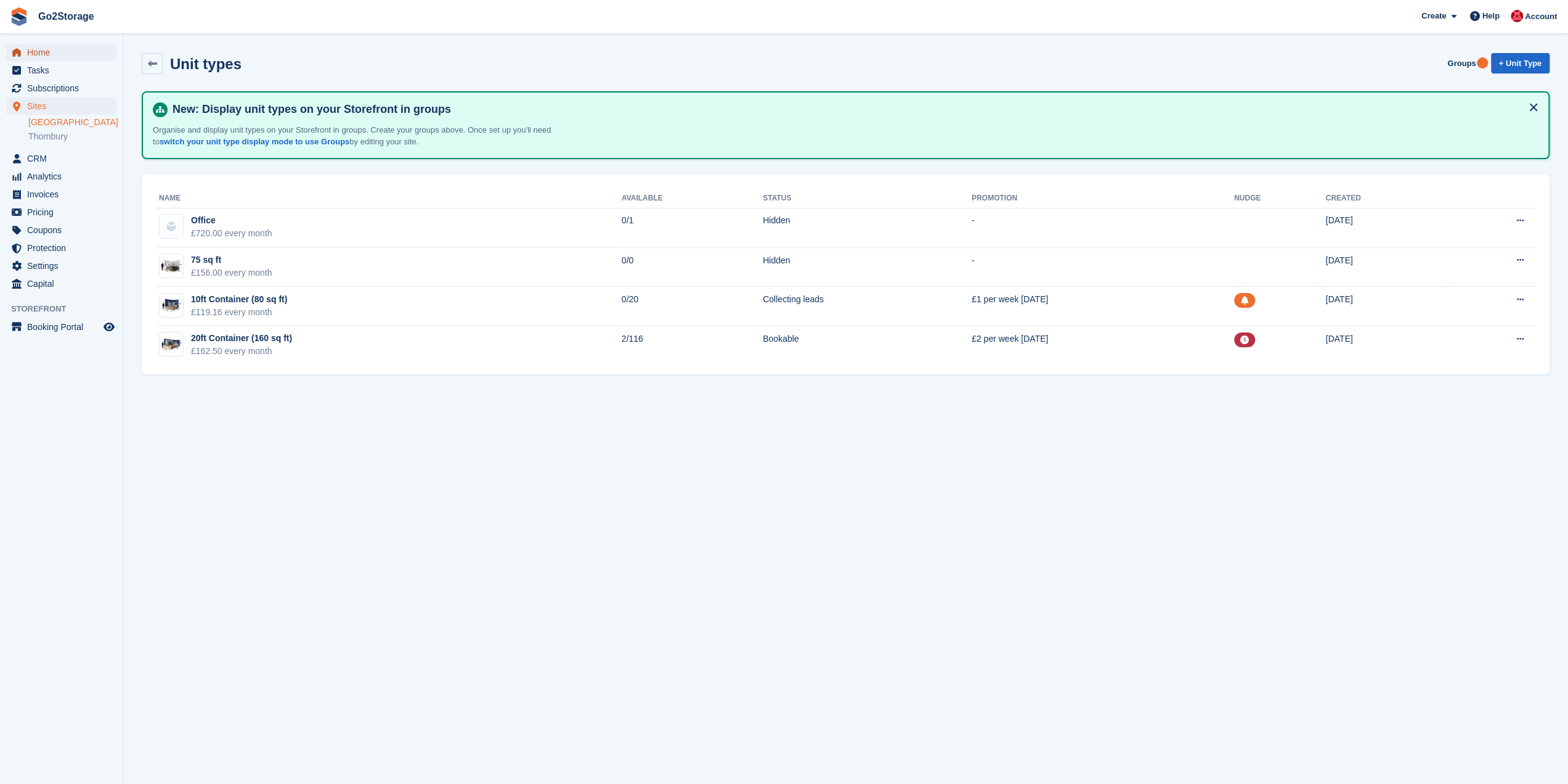
click at [25, 50] on link "Home" at bounding box center [61, 53] width 111 height 18
